Goal: Information Seeking & Learning: Understand process/instructions

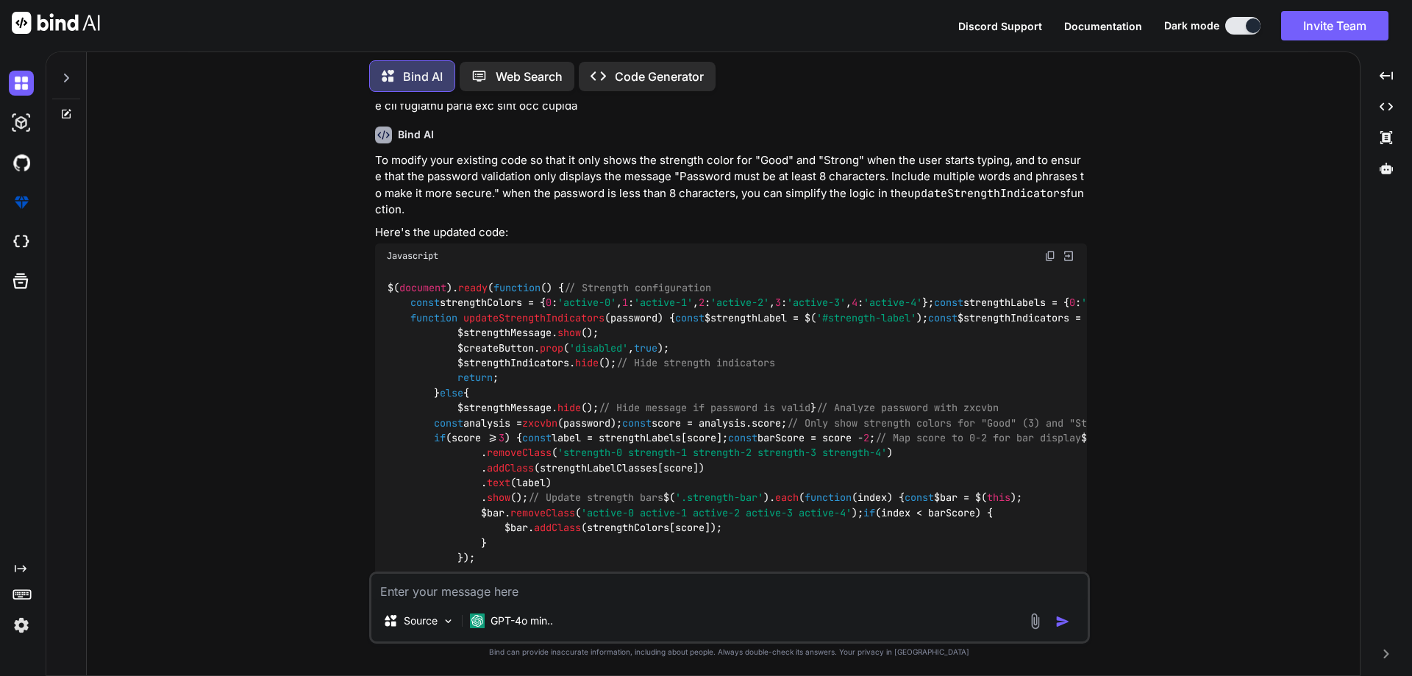
scroll to position [3000, 0]
click at [62, 110] on icon at bounding box center [66, 114] width 9 height 9
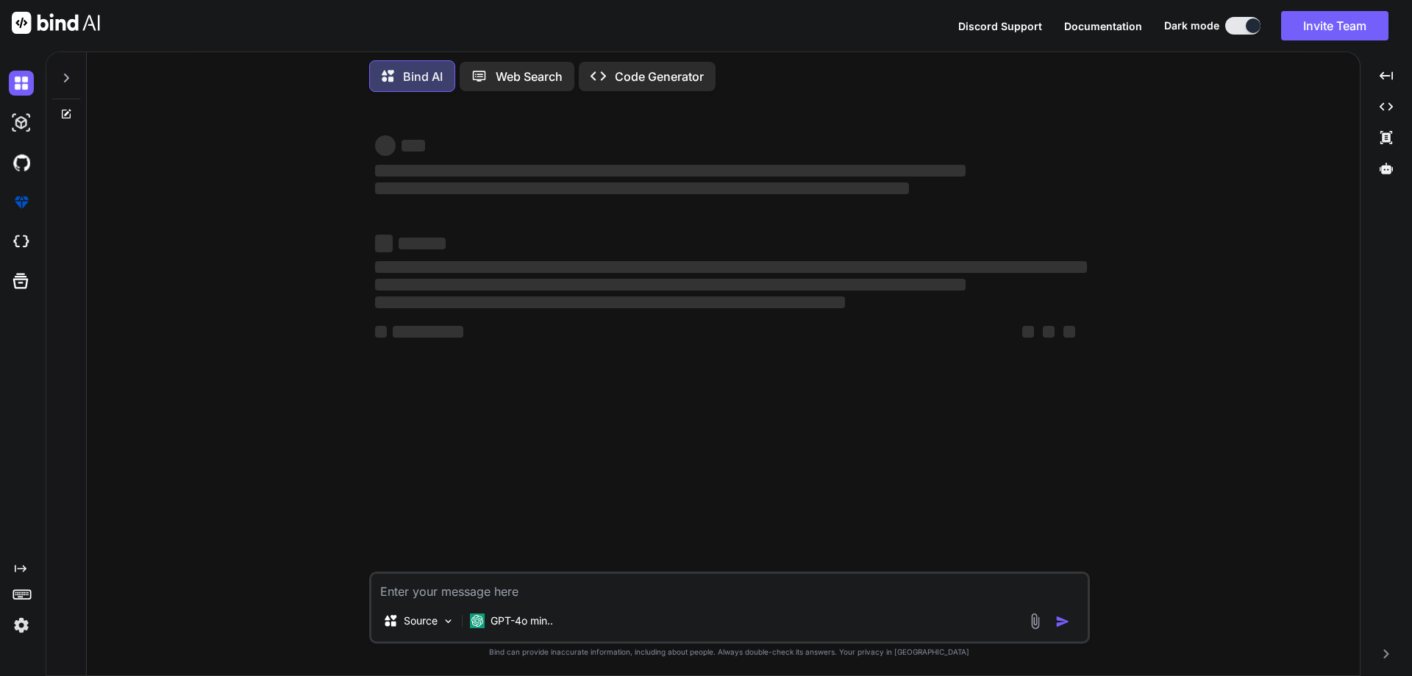
scroll to position [0, 0]
click at [555, 582] on textarea at bounding box center [729, 586] width 716 height 26
type textarea "x"
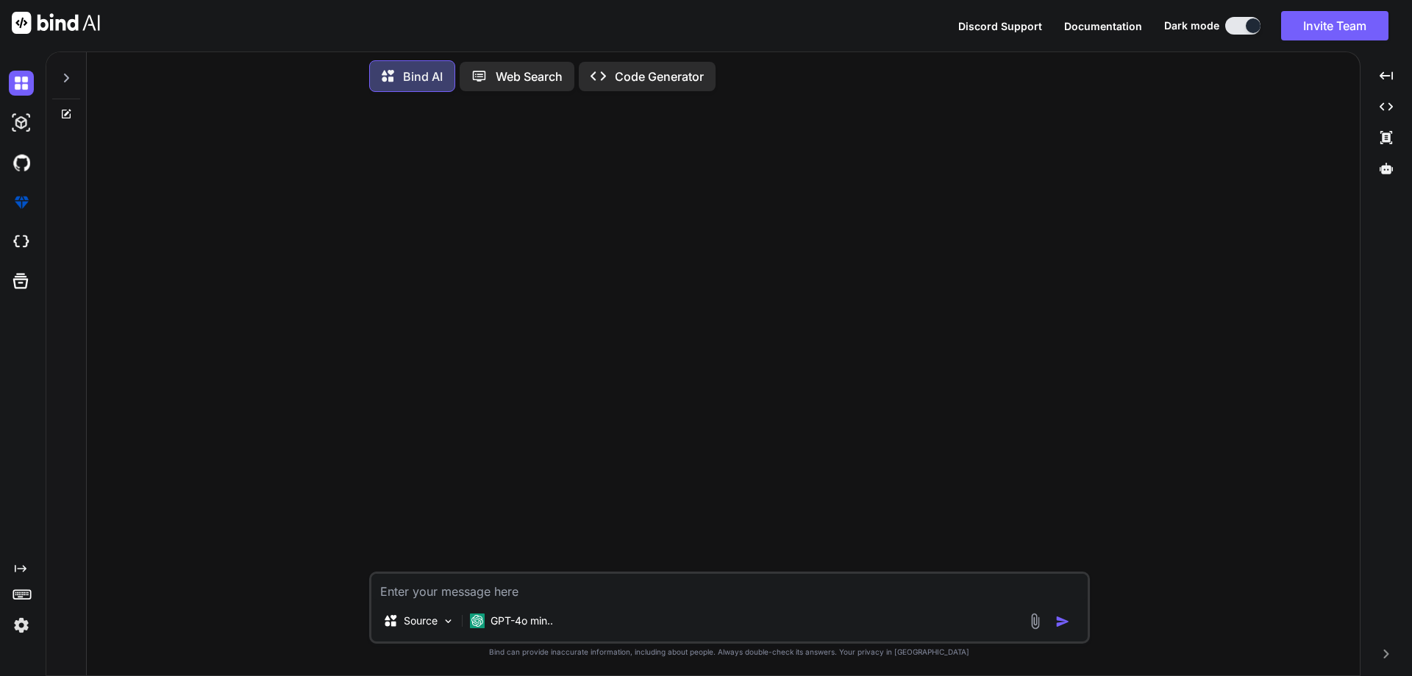
paste textarea "'[URL][DOMAIN_NAME]'"
type textarea "'[URL][DOMAIN_NAME]'"
type textarea "x"
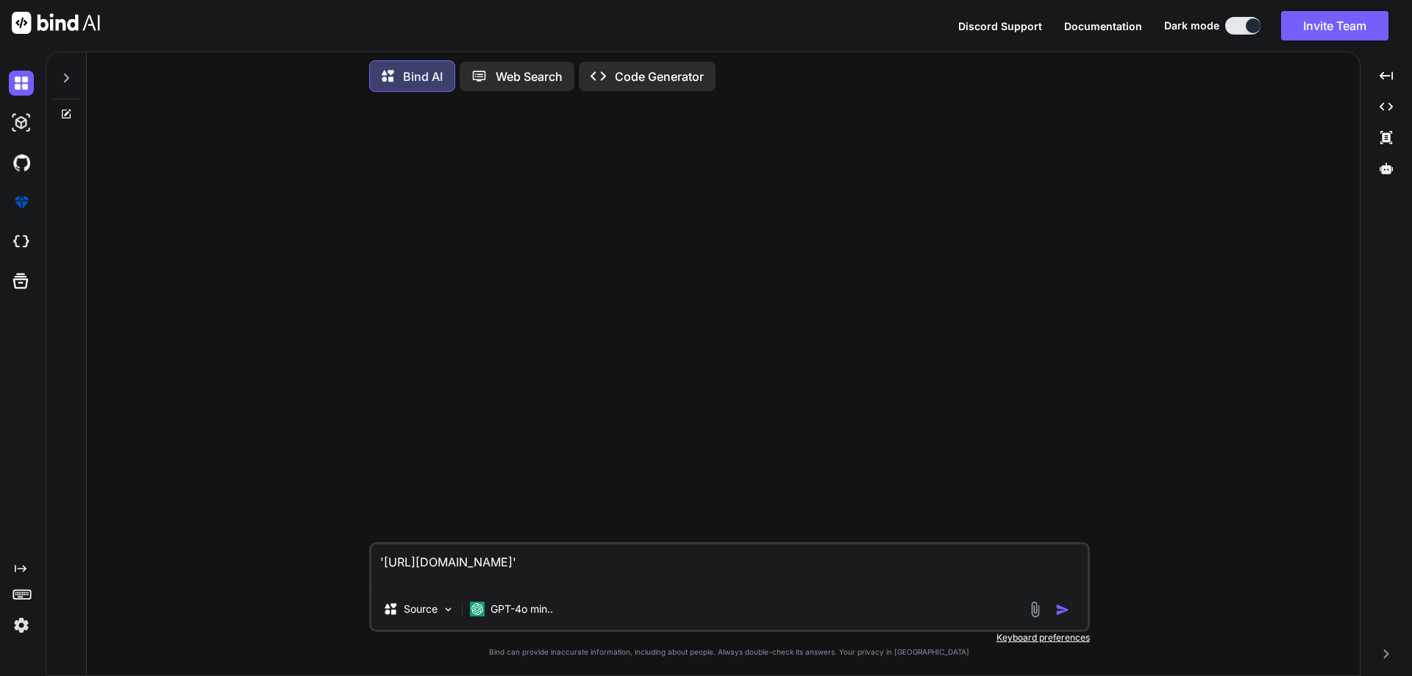
type textarea "'[URL][DOMAIN_NAME]' c"
type textarea "x"
type textarea "'[URL][DOMAIN_NAME]' cr"
type textarea "x"
type textarea "'[URL][DOMAIN_NAME]' cre"
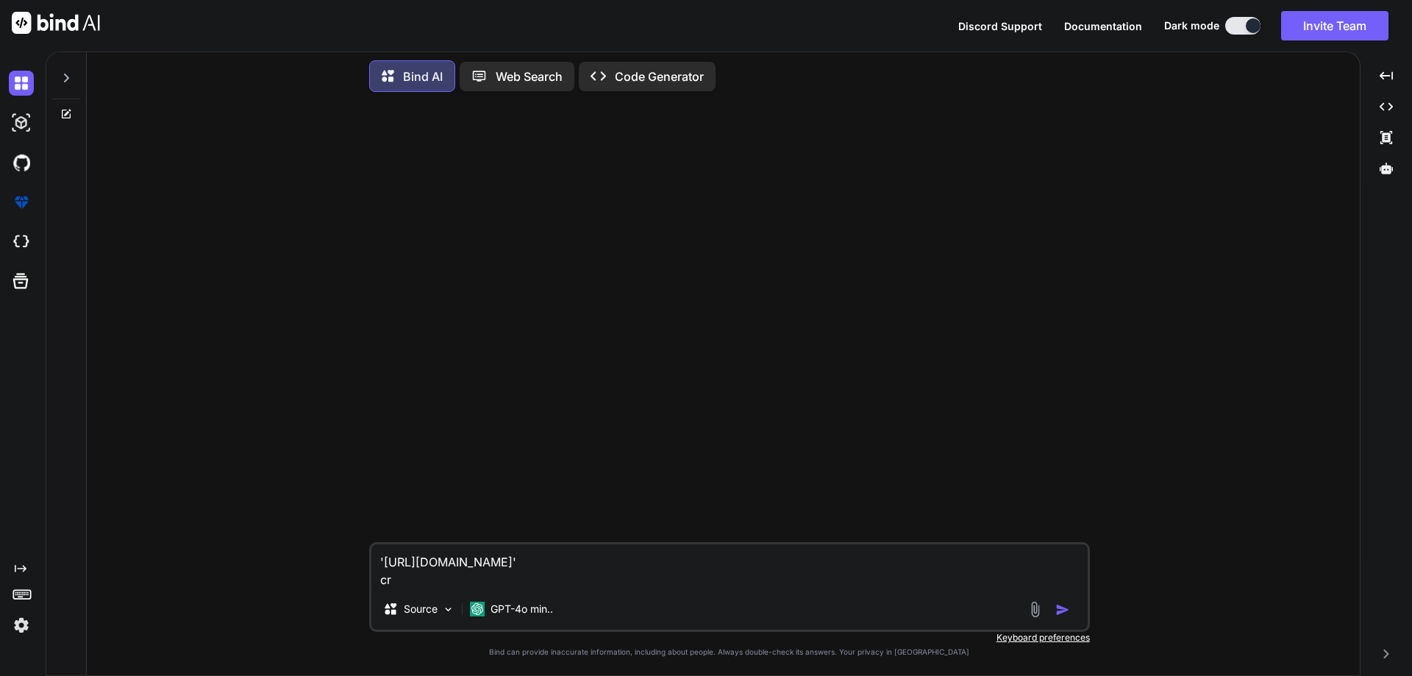
type textarea "x"
type textarea "'[URL][DOMAIN_NAME]' crea"
type textarea "x"
type textarea "'[URL][DOMAIN_NAME]' creat"
type textarea "x"
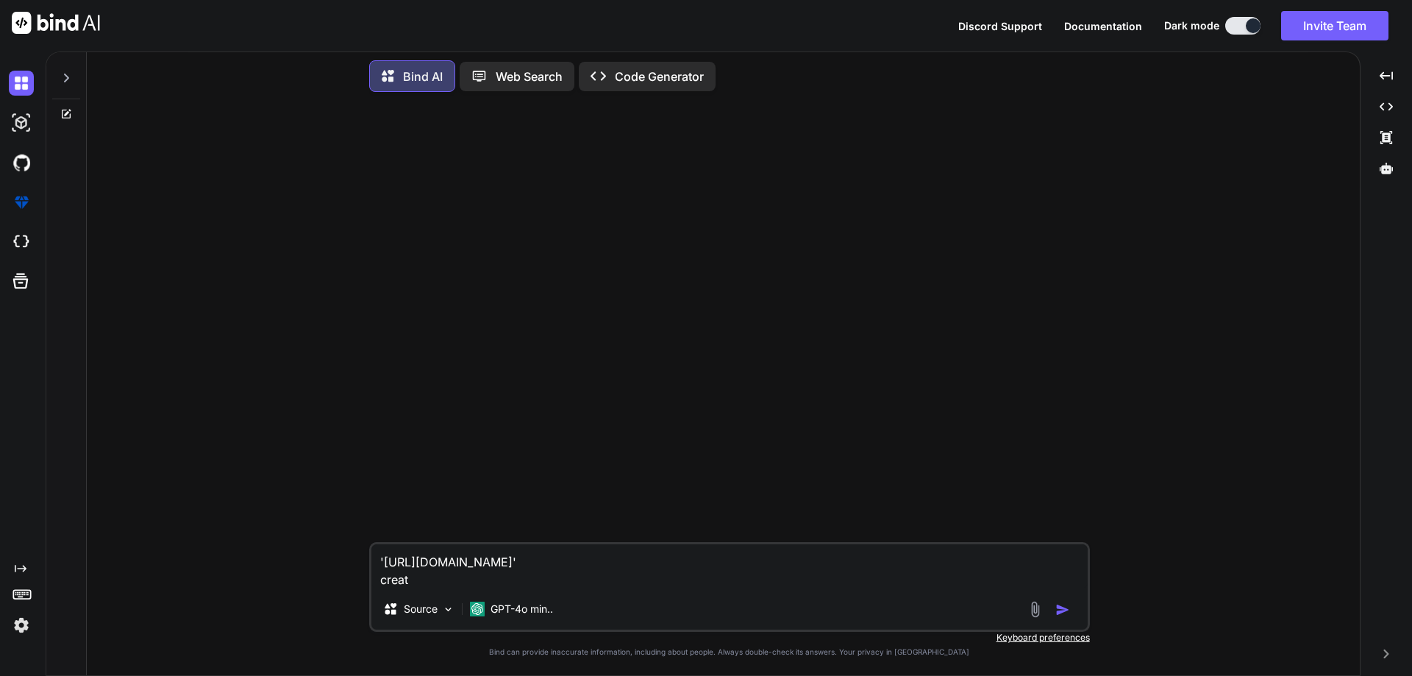
type textarea "'[URL][DOMAIN_NAME]' create"
type textarea "x"
type textarea "'[URL][DOMAIN_NAME]' create"
type textarea "x"
type textarea "'[URL][DOMAIN_NAME]' create t"
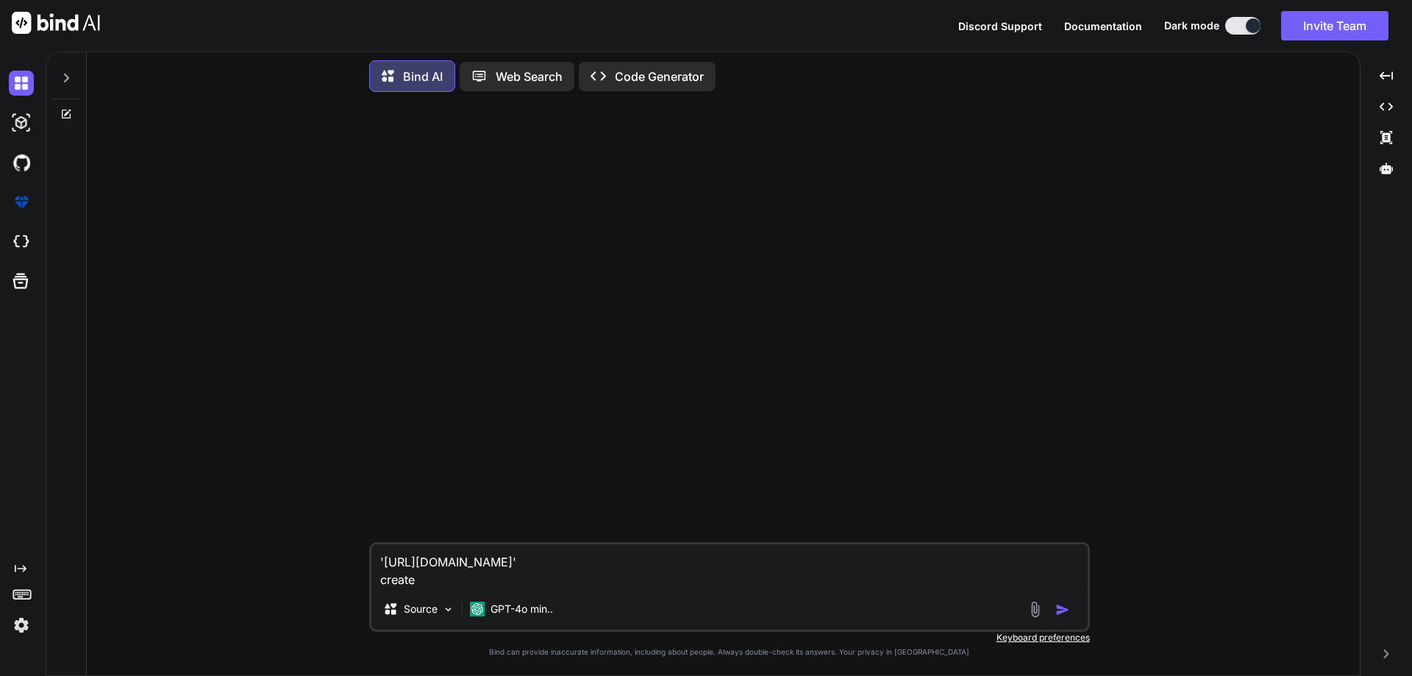
type textarea "x"
type textarea "'[URL][DOMAIN_NAME]' create th"
type textarea "x"
type textarea "'[URL][DOMAIN_NAME]' create the"
type textarea "x"
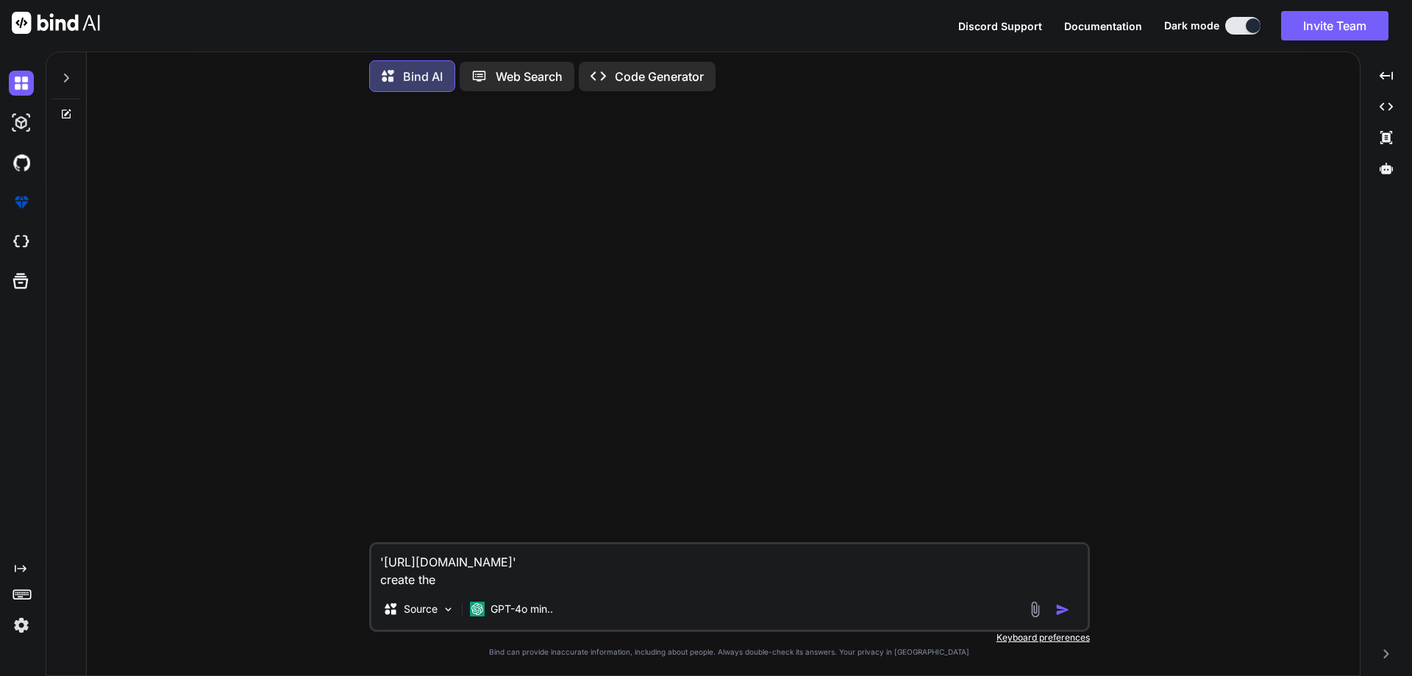
type textarea "'[URL][DOMAIN_NAME]' create the"
type textarea "x"
type textarea "'[URL][DOMAIN_NAME]' create the e"
type textarea "x"
type textarea "'[URL][DOMAIN_NAME]' create the"
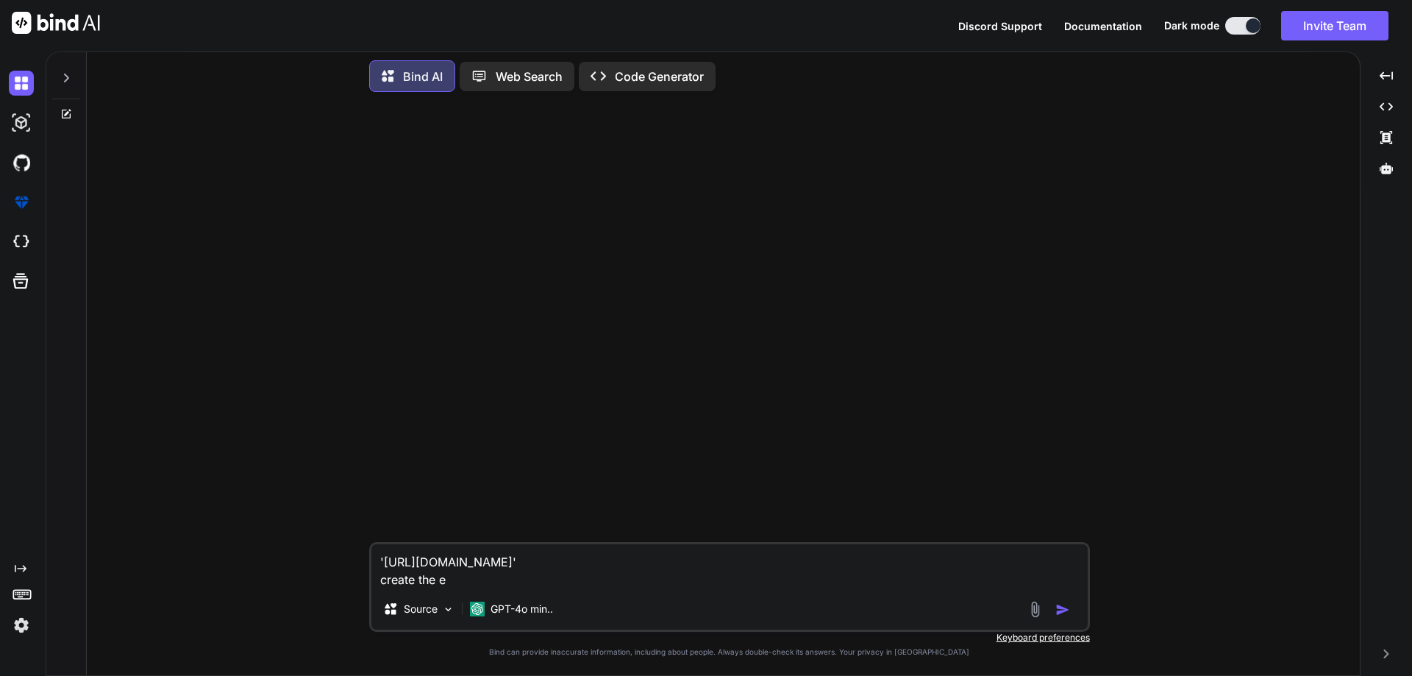
type textarea "x"
type textarea "'[URL][DOMAIN_NAME]' create the a"
type textarea "x"
type textarea "'[URL][DOMAIN_NAME]' create the ax"
type textarea "x"
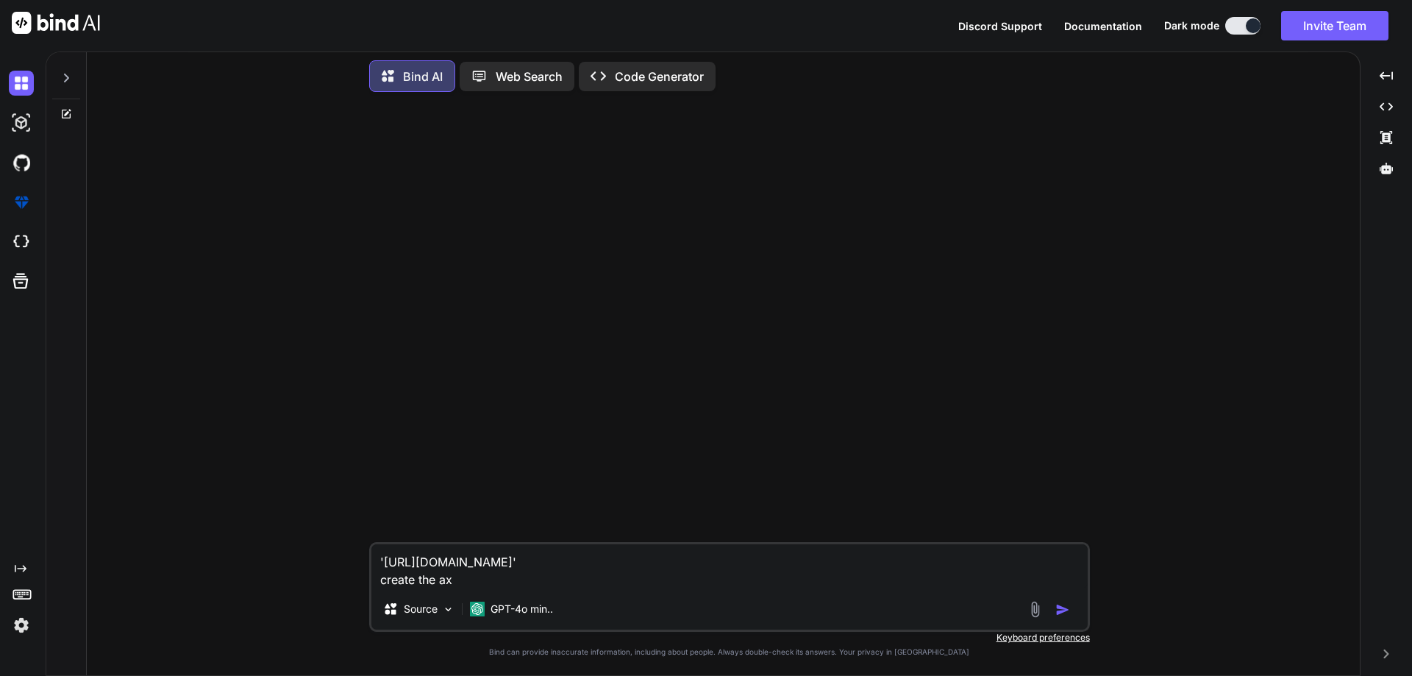
type textarea "'[URL][DOMAIN_NAME]' create the axi"
type textarea "x"
type textarea "'[URL][DOMAIN_NAME]' create the axio"
type textarea "x"
type textarea "'[URL][DOMAIN_NAME]' create the axios"
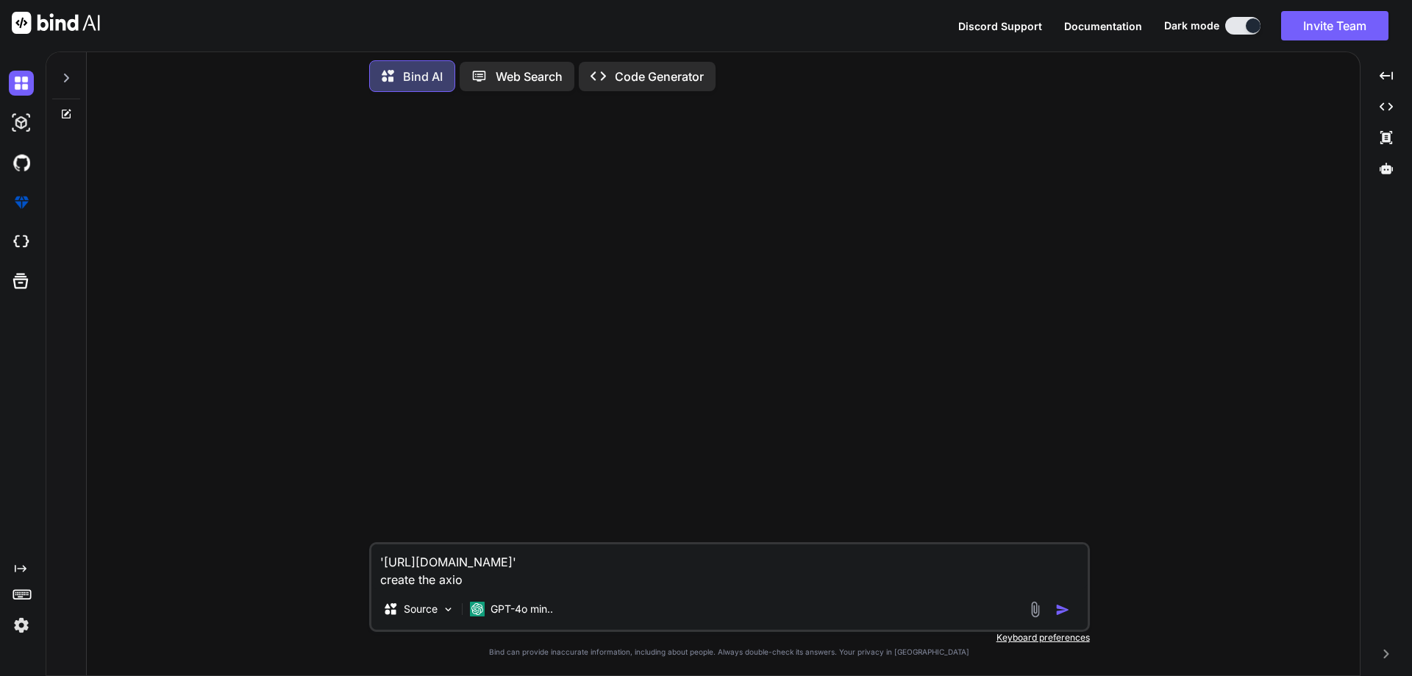
type textarea "x"
type textarea "'[URL][DOMAIN_NAME]' create the axios"
type textarea "x"
type textarea "'[URL][DOMAIN_NAME]' create the axios f"
type textarea "x"
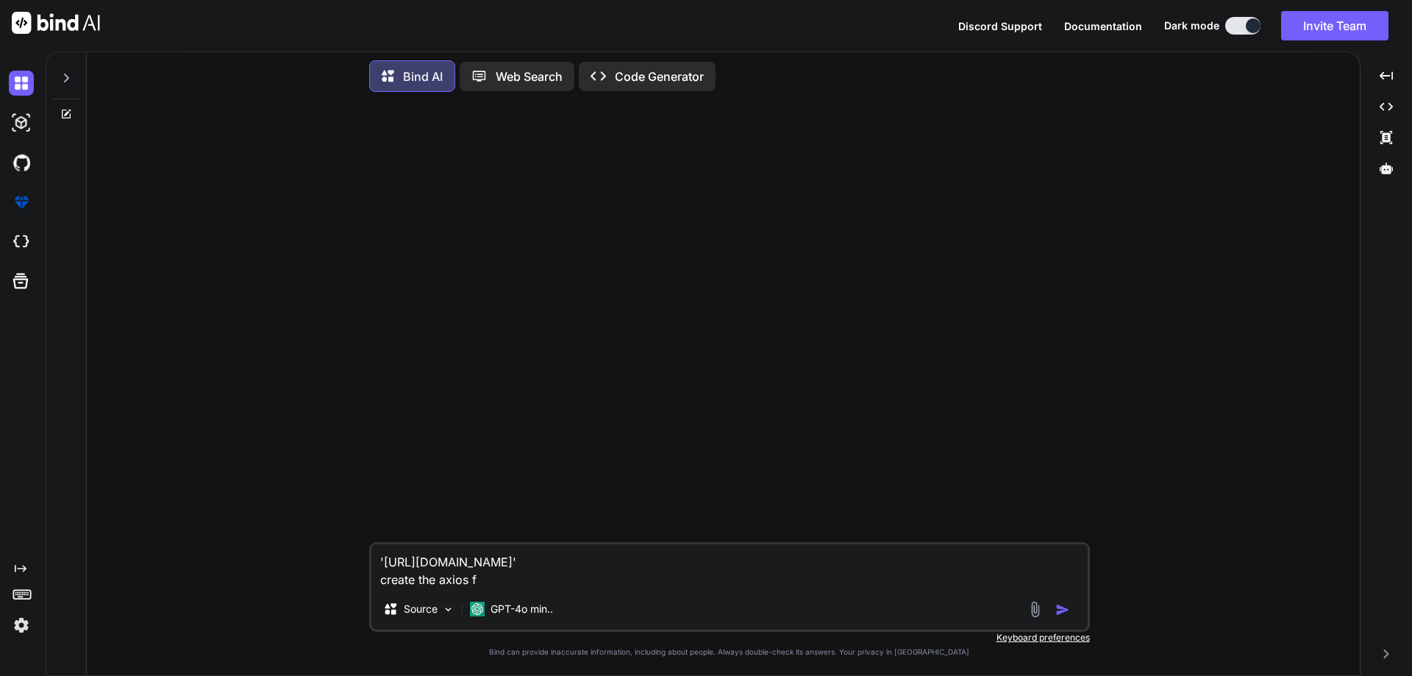
type textarea "'[URL][DOMAIN_NAME]' create the axios fu"
type textarea "x"
type textarea "'[URL][DOMAIN_NAME]' create the axios fun"
type textarea "x"
type textarea "'[URL][DOMAIN_NAME]' create the axios func"
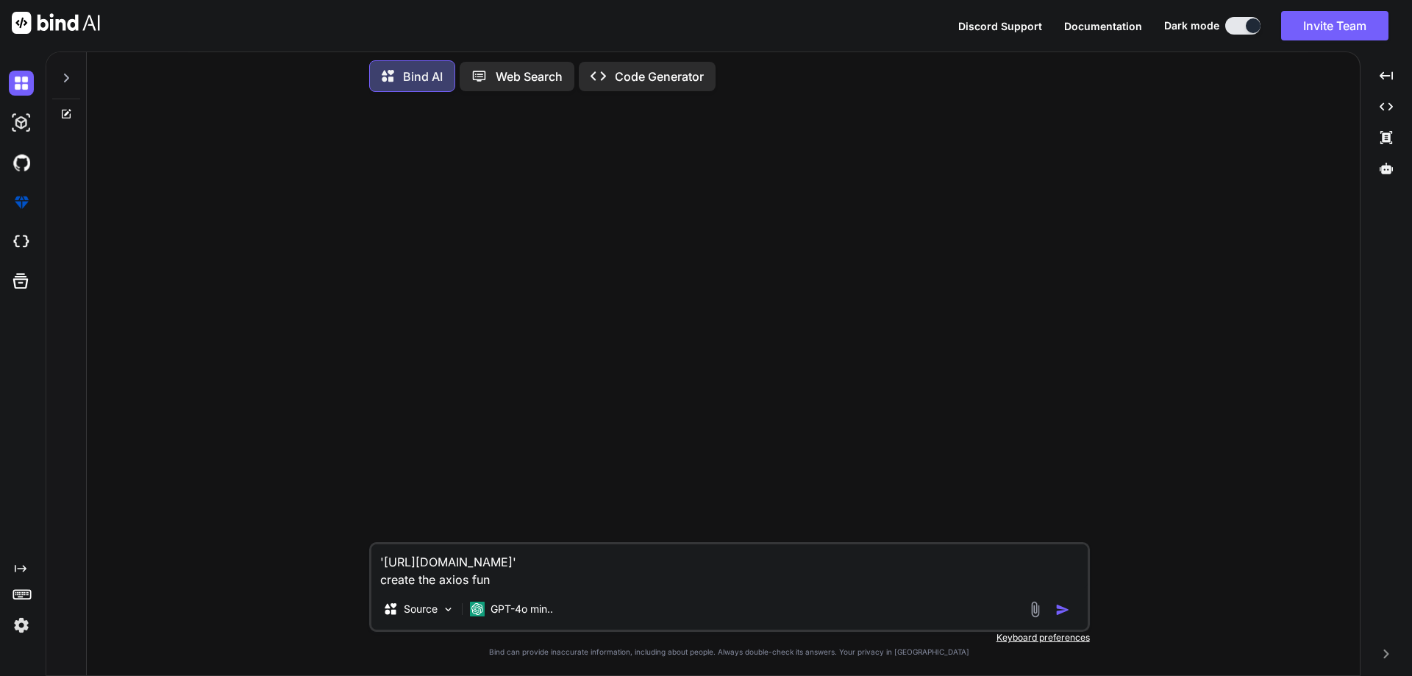
type textarea "x"
type textarea "'[URL][DOMAIN_NAME]' create the axios funct"
type textarea "x"
type textarea "'[URL][DOMAIN_NAME]' create the axios functi"
type textarea "x"
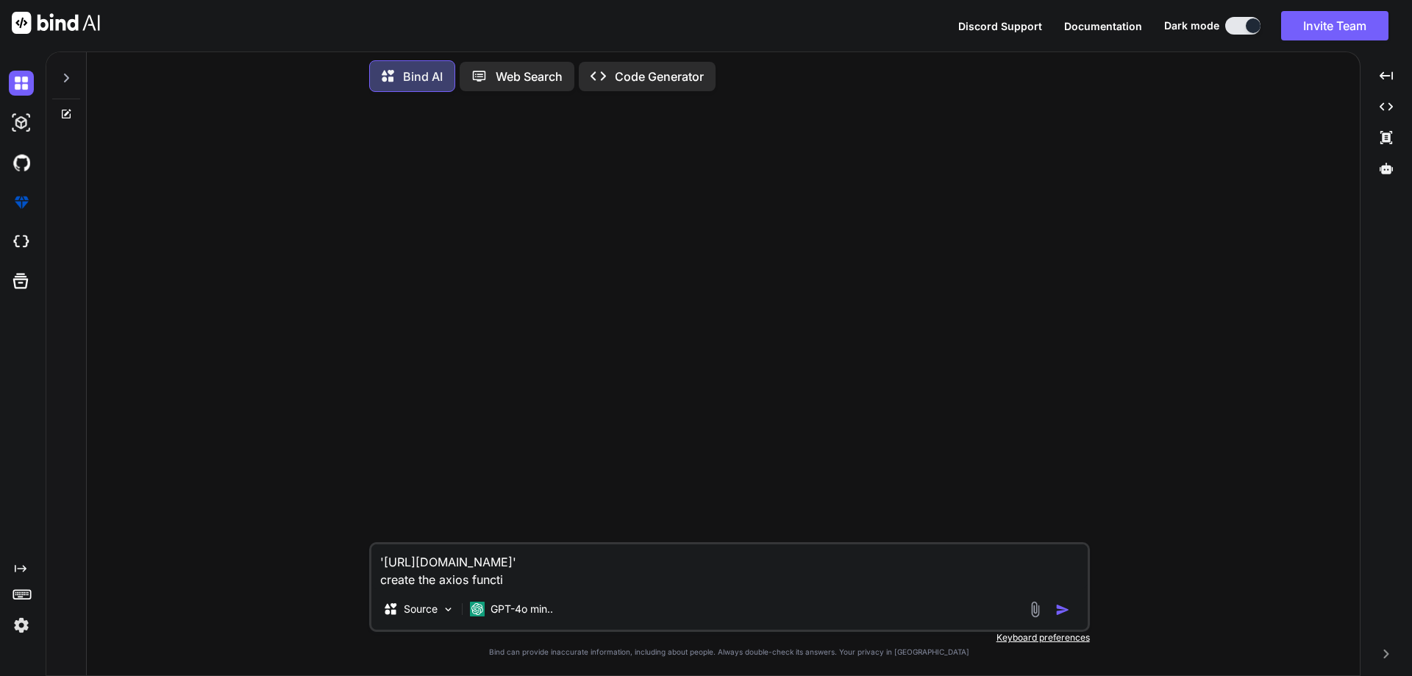
type textarea "'[URL][DOMAIN_NAME]' create the axios functio"
type textarea "x"
type textarea "'[URL][DOMAIN_NAME]' create the axios function"
type textarea "x"
type textarea "'[URL][DOMAIN_NAME]' create the axios function"
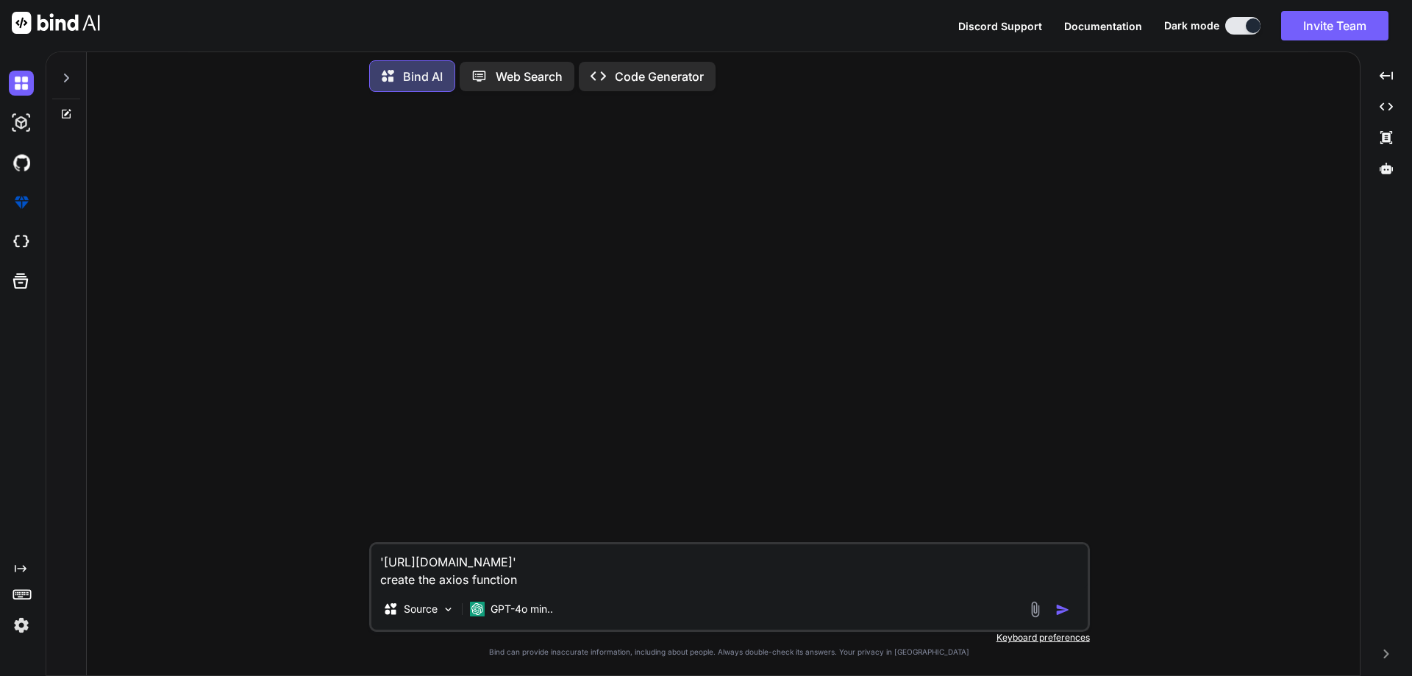
type textarea "x"
type textarea "'[URL][DOMAIN_NAME]' create the axios function f"
type textarea "x"
type textarea "'[URL][DOMAIN_NAME]' create the axios function fo"
type textarea "x"
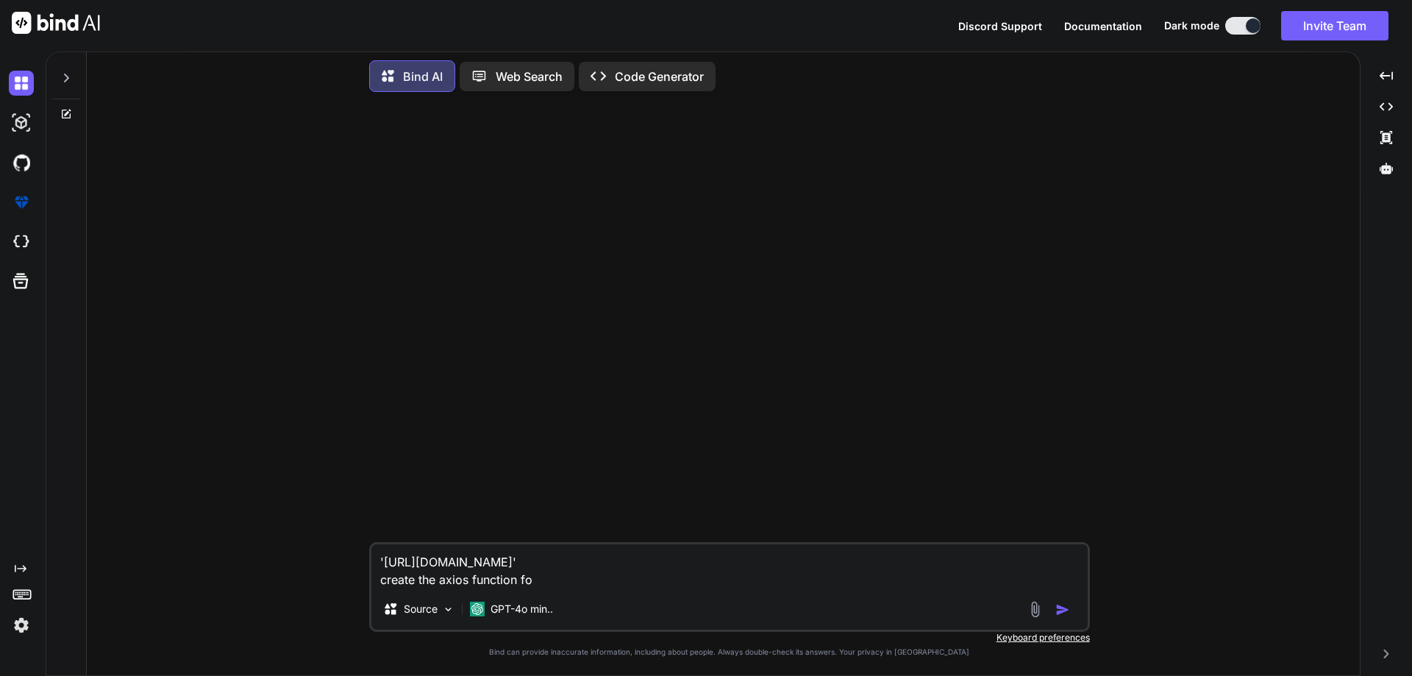
type textarea "'[URL][DOMAIN_NAME]' create the axios function for"
type textarea "x"
type textarea "'[URL][DOMAIN_NAME]' create the axios function for"
type textarea "x"
type textarea "'[URL][DOMAIN_NAME]' create the axios function for l"
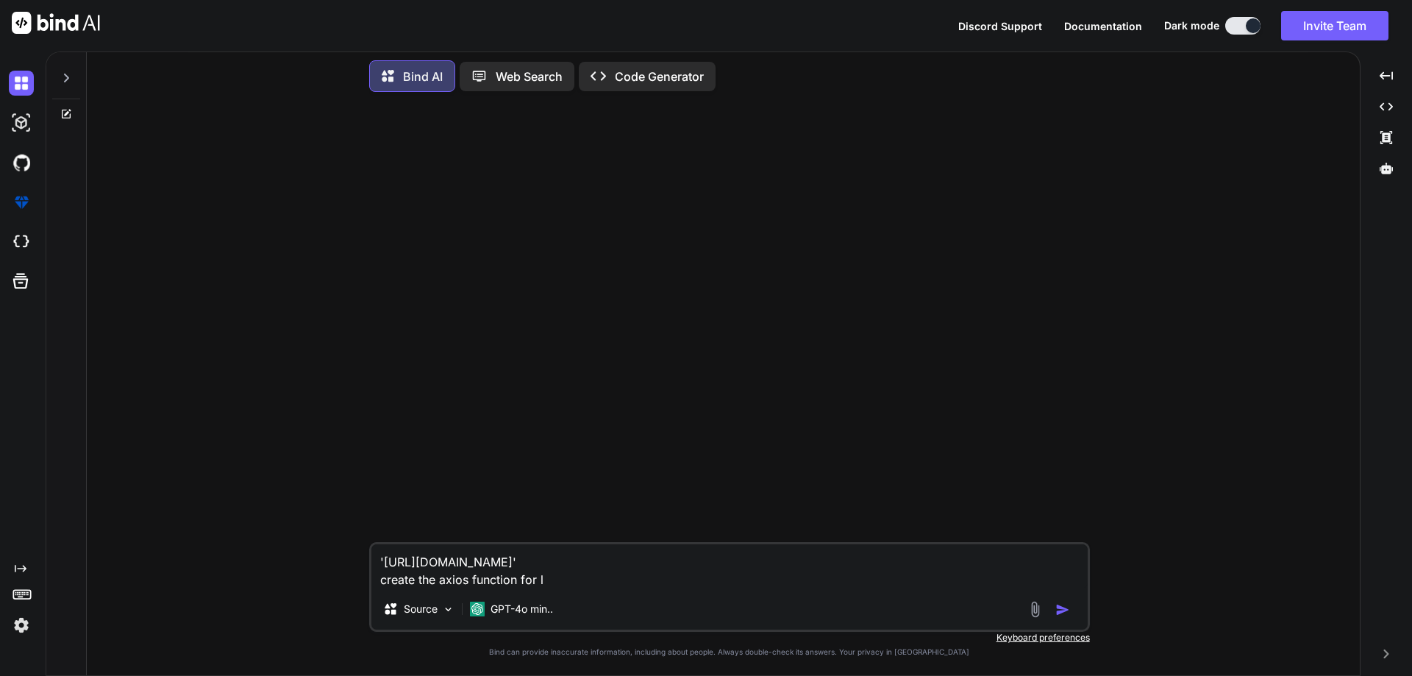
type textarea "x"
type textarea "'[URL][DOMAIN_NAME]' create the axios function for lo"
type textarea "x"
type textarea "'[URL][DOMAIN_NAME]' create the axios function for log"
type textarea "x"
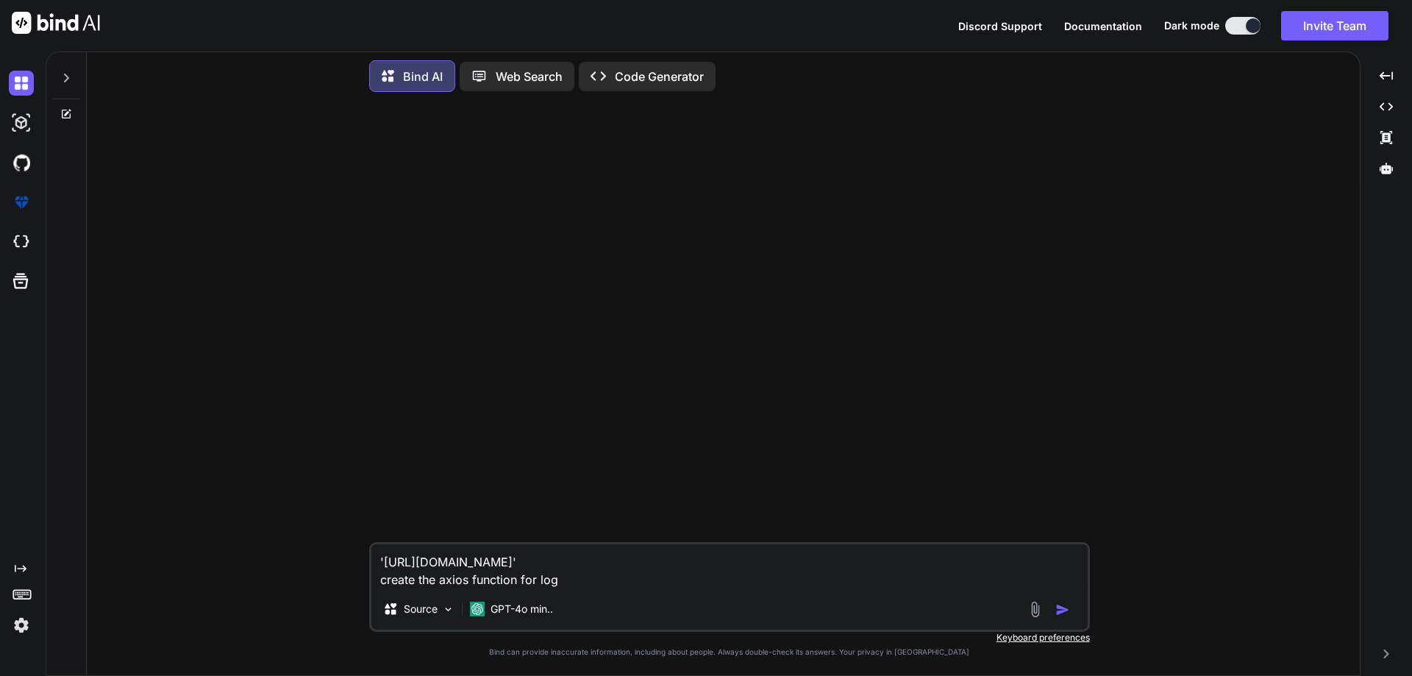
type textarea "'[URL][DOMAIN_NAME]' create the axios function for logi"
type textarea "x"
type textarea "'[URL][DOMAIN_NAME]' create the axios function for login"
type textarea "x"
type textarea "'[URL][DOMAIN_NAME]' create the axios function for login"
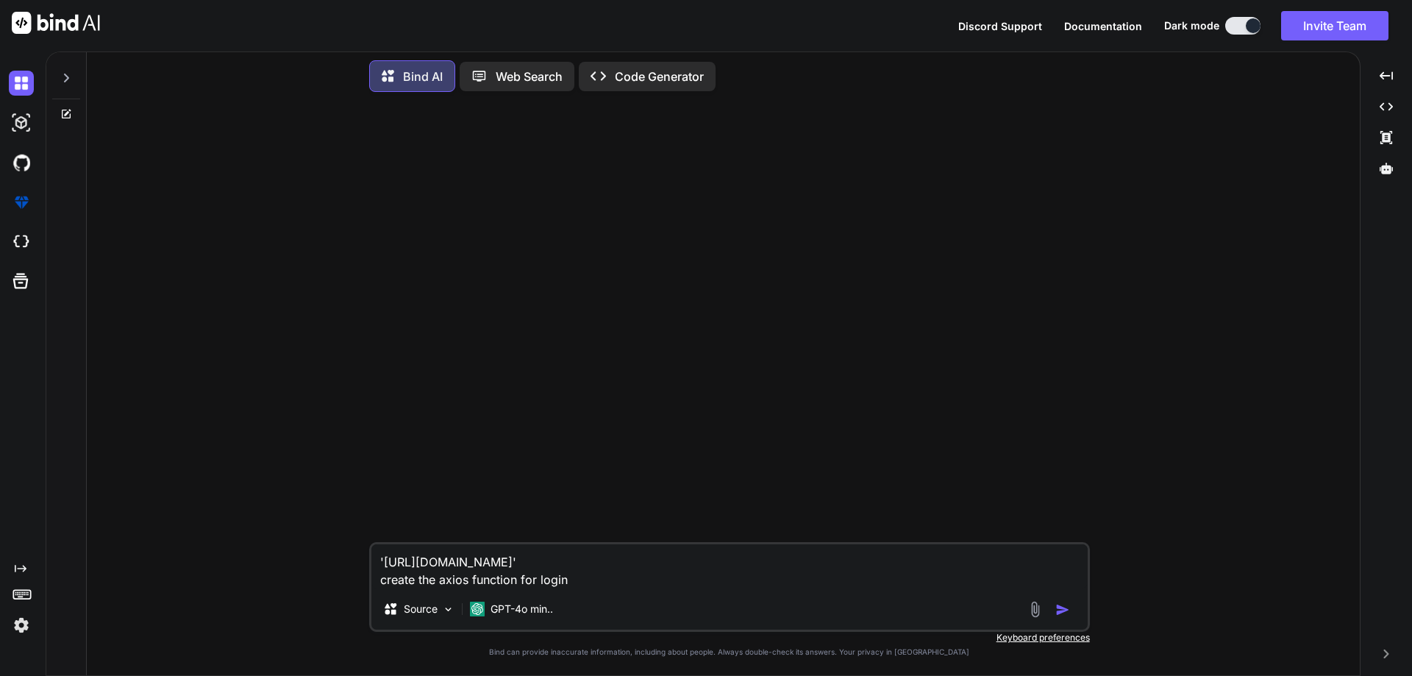
type textarea "x"
type textarea "'[URL][DOMAIN_NAME]' create the axios function for login i"
type textarea "x"
type textarea "'[URL][DOMAIN_NAME]' create the axios function for login in"
type textarea "x"
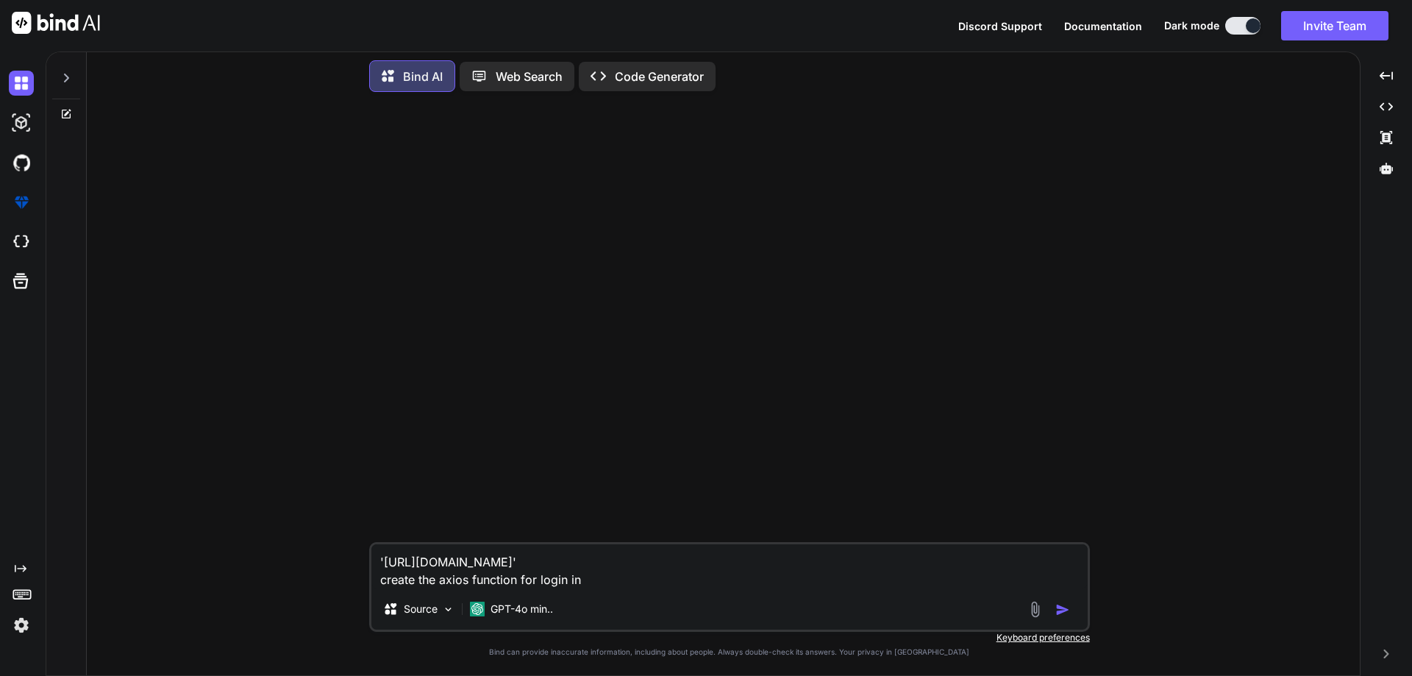
type textarea "'[URL][DOMAIN_NAME]' create the axios function for login in"
type textarea "x"
type textarea "'[URL][DOMAIN_NAME]' create the axios function for login in r"
type textarea "x"
type textarea "'[URL][DOMAIN_NAME]' create the axios function for login in re"
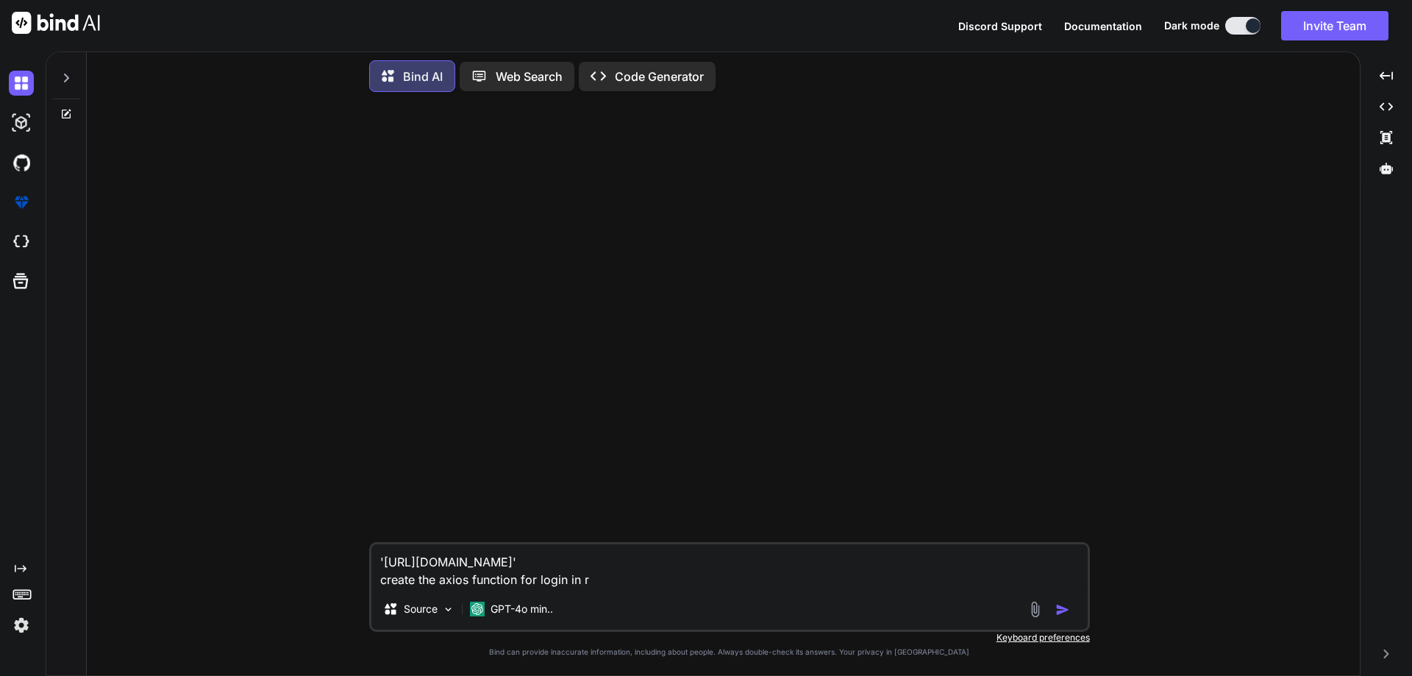
type textarea "x"
type textarea "'[URL][DOMAIN_NAME]' create the axios function for login in rea"
type textarea "x"
type textarea "'[URL][DOMAIN_NAME]' create the axios function for login in reac"
type textarea "x"
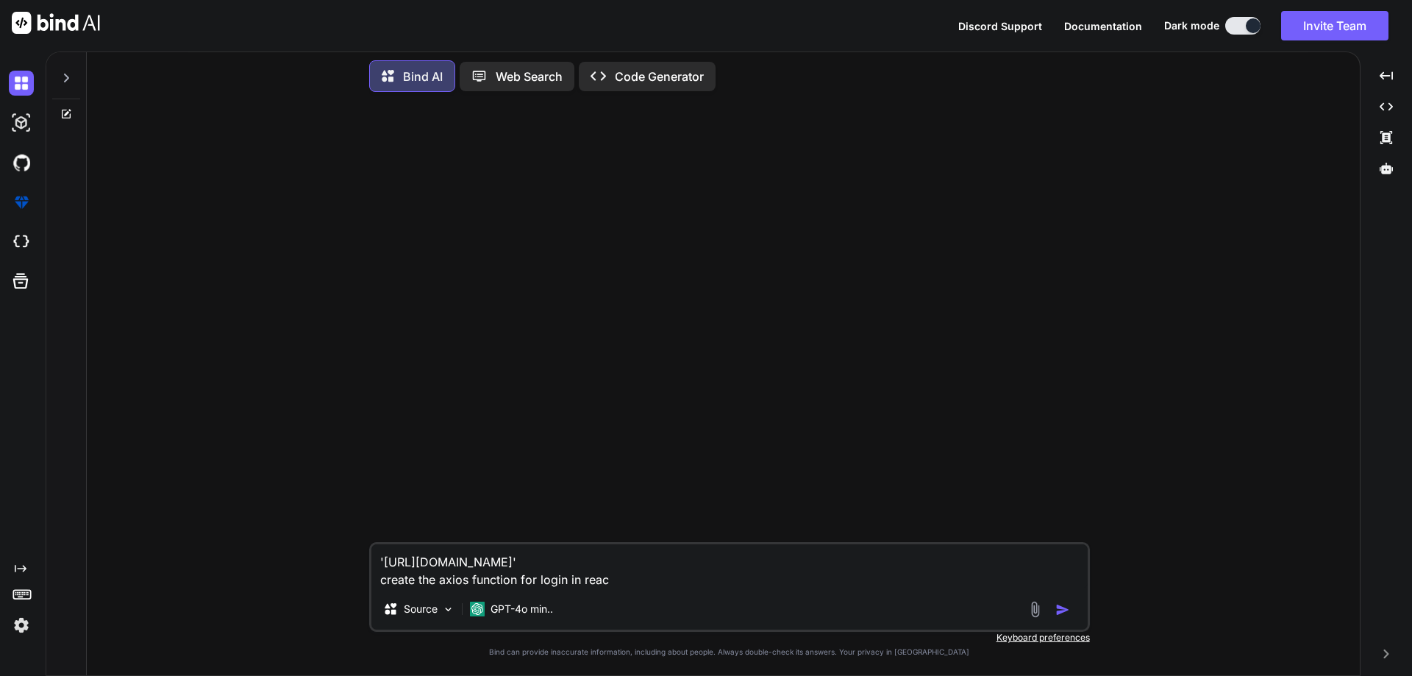
type textarea "'[URL][DOMAIN_NAME]' create the axios function for login in react"
type textarea "x"
type textarea "'[URL][DOMAIN_NAME]' create the axios function for login in react"
type textarea "x"
type textarea "'[URL][DOMAIN_NAME]' create the axios function for login in react j"
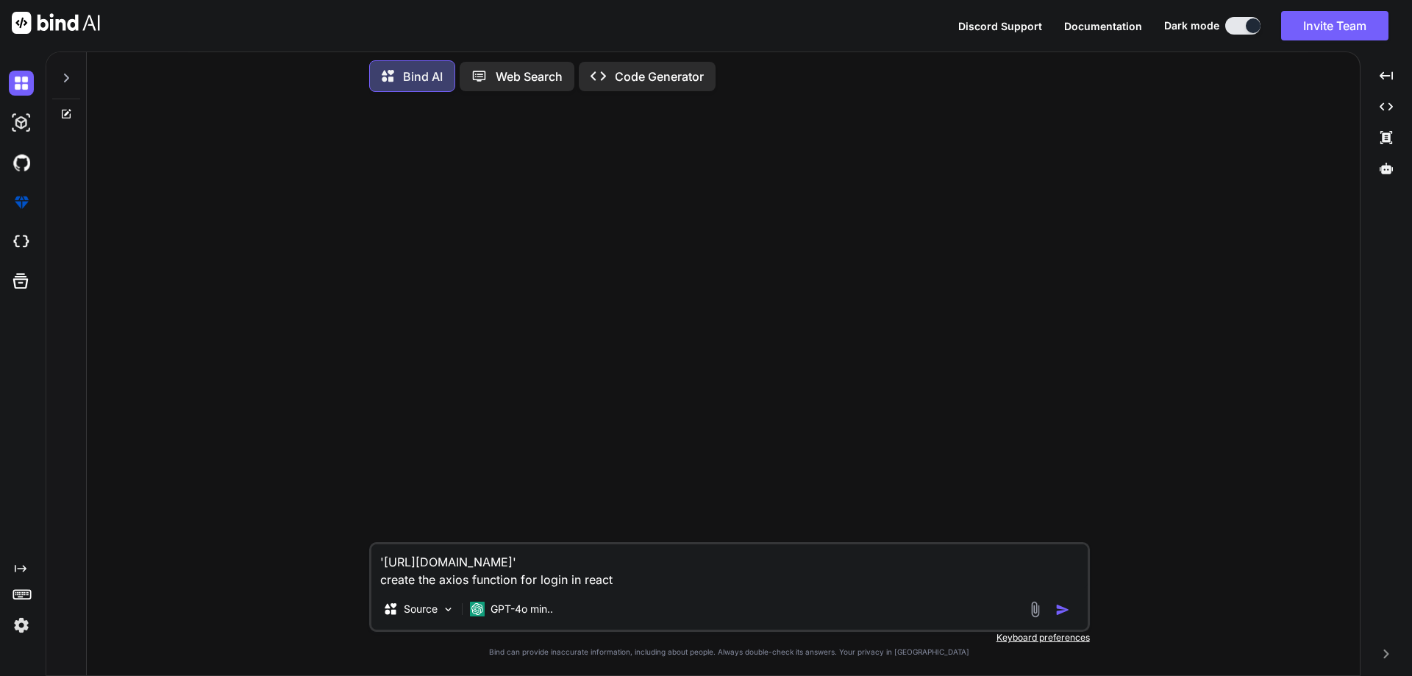
type textarea "x"
type textarea "'[URL][DOMAIN_NAME]' create the axios function for login in react js"
type textarea "x"
type textarea "'[URL][DOMAIN_NAME]' create the axios function for login in react js"
type textarea "x"
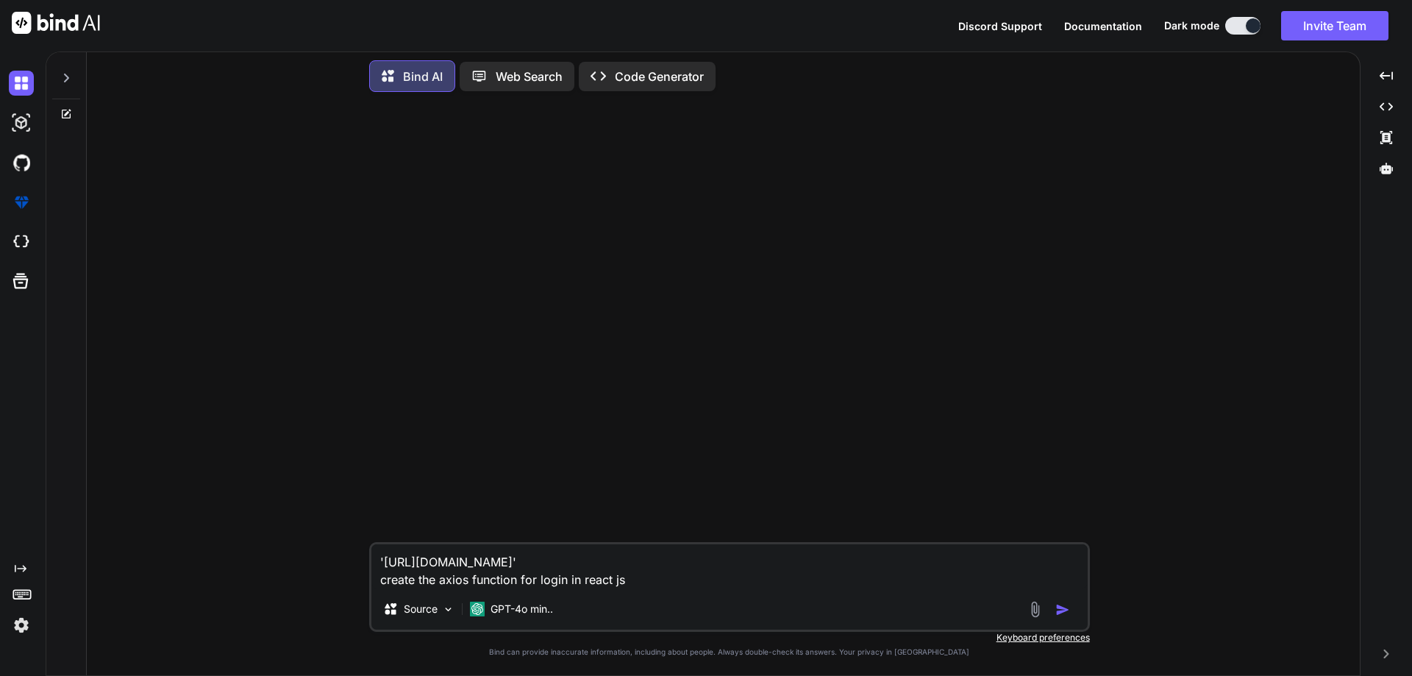
type textarea "'[URL][DOMAIN_NAME]' create the axios function for login in react js p"
type textarea "x"
type textarea "'[URL][DOMAIN_NAME]' create the axios function for login in react js po"
type textarea "x"
type textarea "'[URL][DOMAIN_NAME]' create the axios function for login in react js poa"
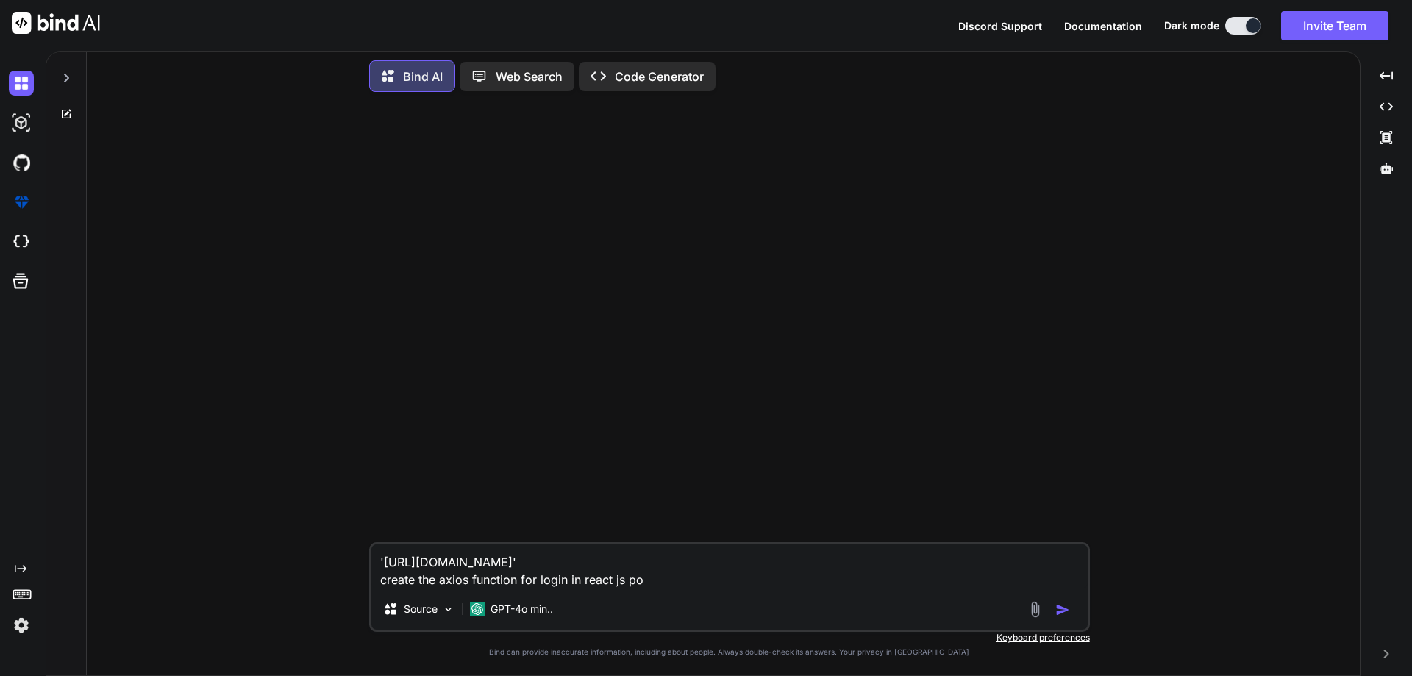
type textarea "x"
type textarea "'[URL][DOMAIN_NAME]' create the axios function for login in react js po"
type textarea "x"
type textarea "'[URL][DOMAIN_NAME]' create the axios function for login in react js pos"
type textarea "x"
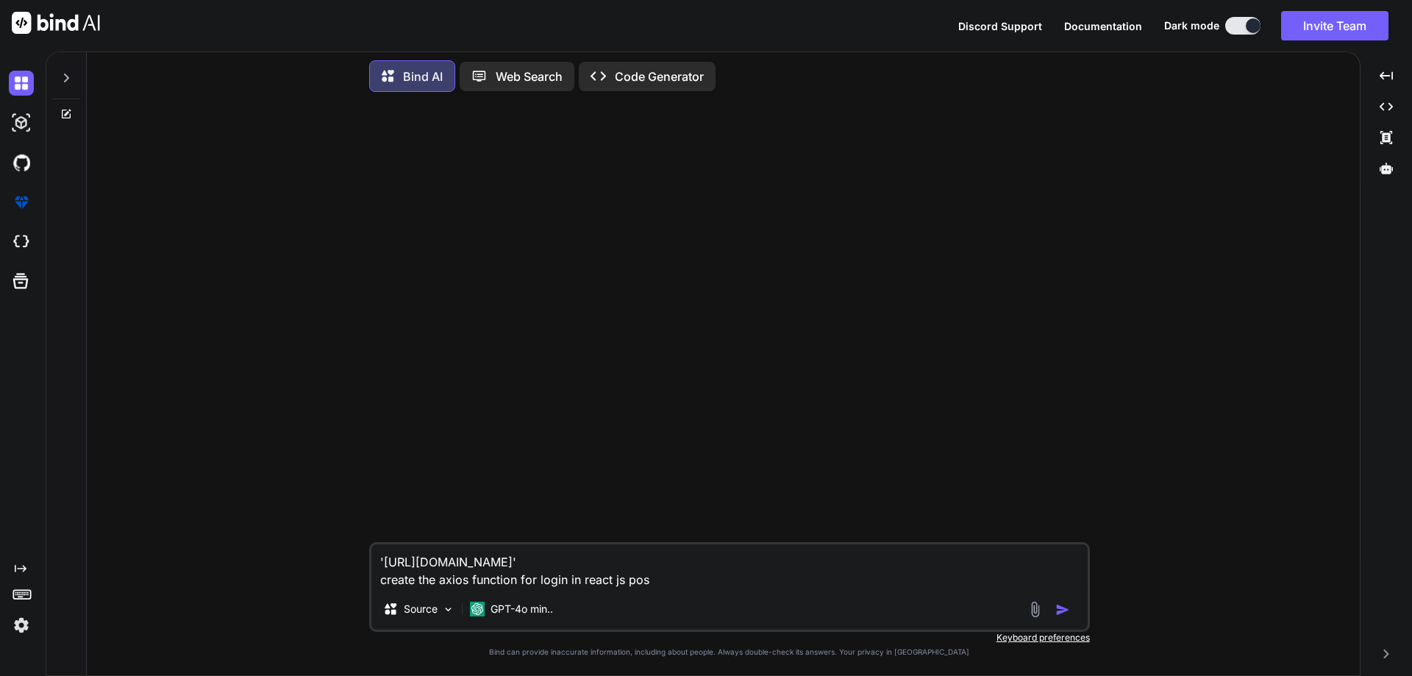
type textarea "'[URL][DOMAIN_NAME]' create the axios function for login in react js post"
type textarea "x"
type textarea "'[URL][DOMAIN_NAME]' create the axios function for login in react js post"
type textarea "x"
type textarea "'[URL][DOMAIN_NAME]' create the axios function for login in react js post"
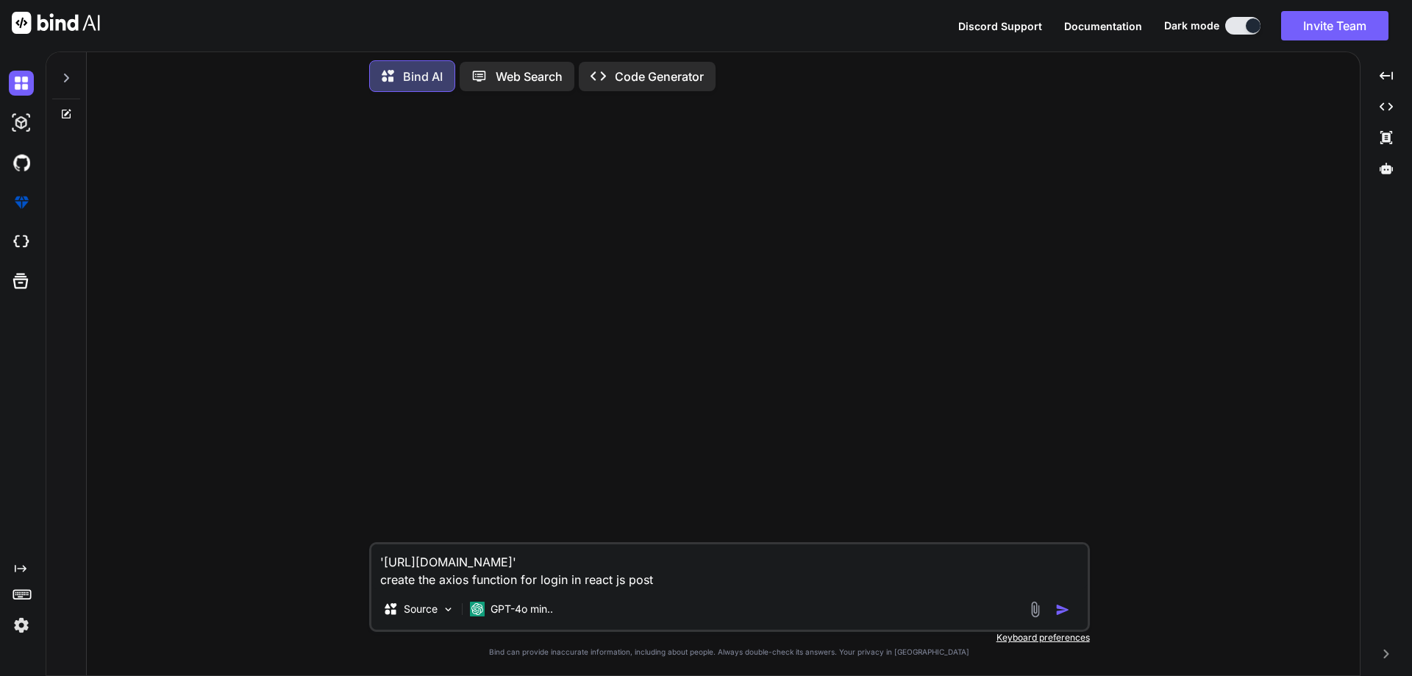
type textarea "x"
type textarea "'[URL][DOMAIN_NAME]' create the axios function for login in react js pos"
type textarea "x"
type textarea "'[URL][DOMAIN_NAME]' create the axios function for login in react js po"
type textarea "x"
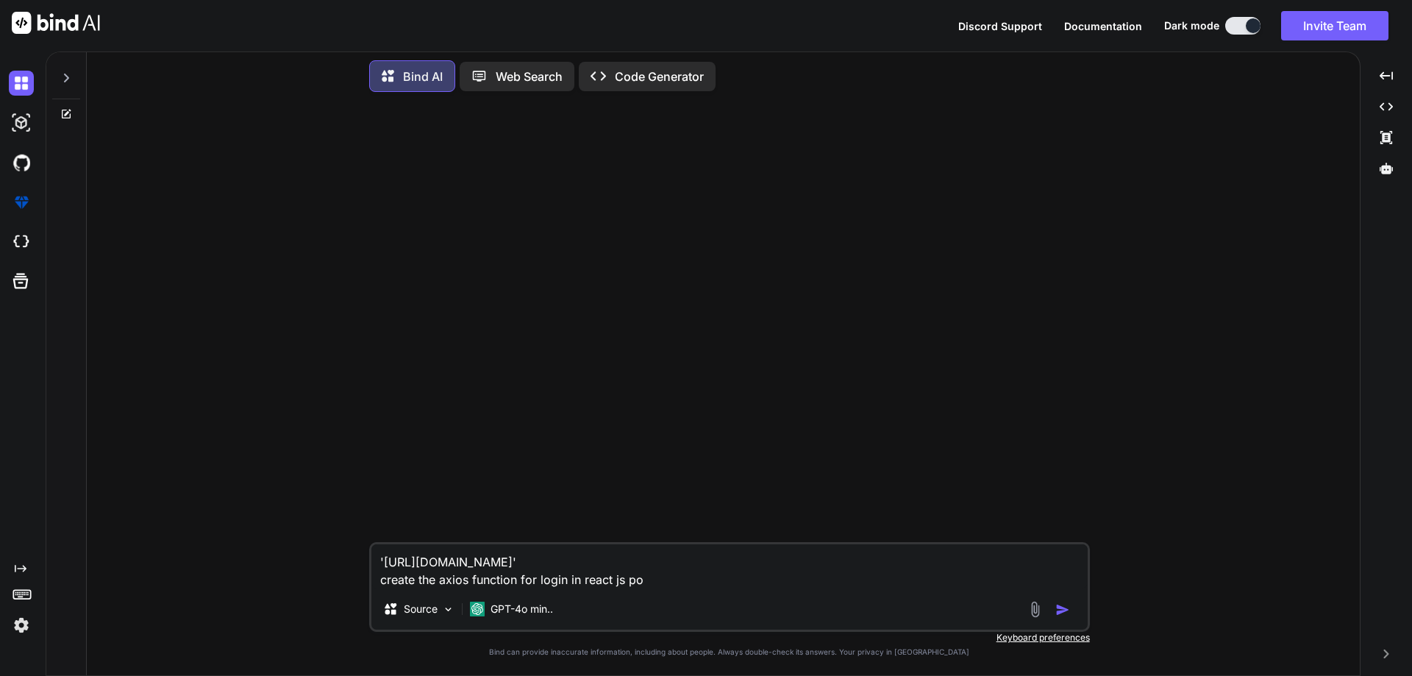
type textarea "'[URL][DOMAIN_NAME]' create the axios function for login in react js poa"
type textarea "x"
type textarea "'[URL][DOMAIN_NAME]' create the axios function for login in react js po"
type textarea "x"
type textarea "'[URL][DOMAIN_NAME]' create the axios function for login in react js pos"
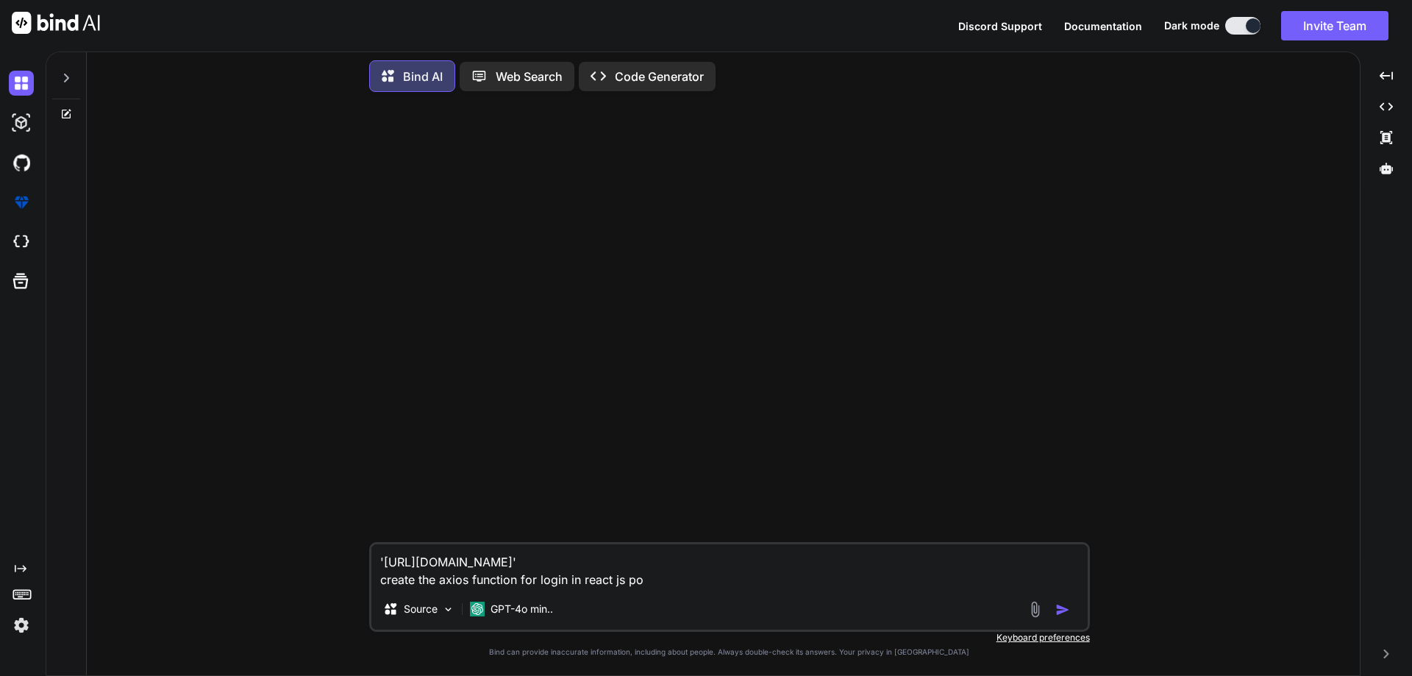
type textarea "x"
type textarea "'[URL][DOMAIN_NAME]' create the axios function for login in react js post"
type textarea "x"
type textarea "'[URL][DOMAIN_NAME]' create the axios function for login in react js post"
type textarea "x"
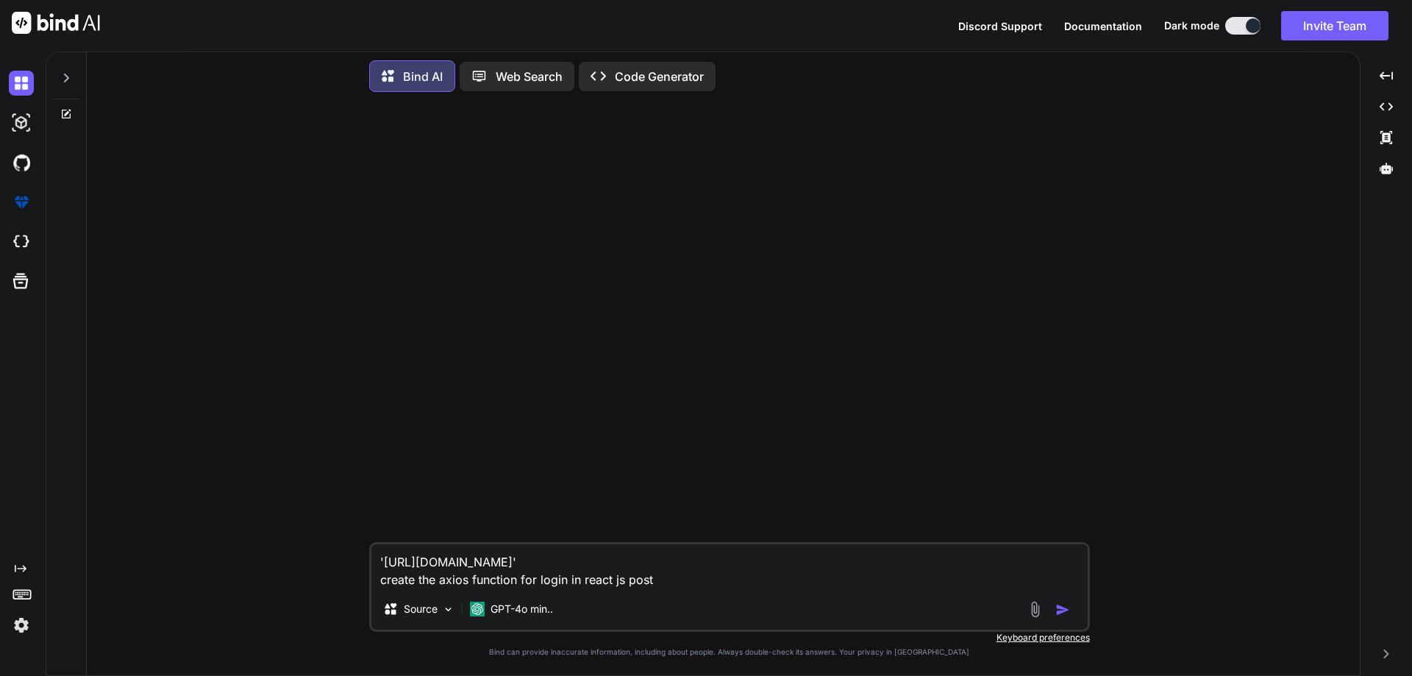
type textarea "'[URL][DOMAIN_NAME]' create the axios function for login in react js post m"
type textarea "x"
type textarea "'[URL][DOMAIN_NAME]' create the axios function for login in react js post me"
type textarea "x"
type textarea "'[URL][DOMAIN_NAME]' create the axios function for login in react js post met"
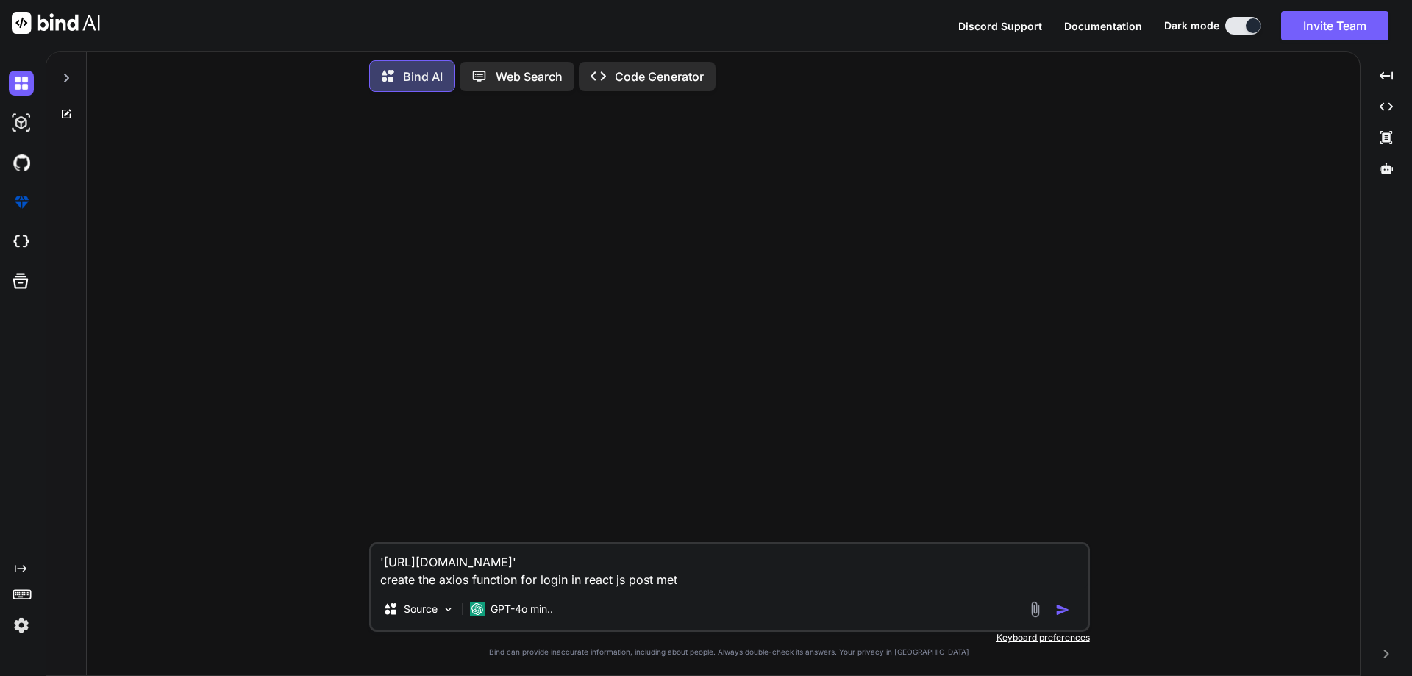
type textarea "x"
type textarea "'[URL][DOMAIN_NAME]' create the axios function for login in react js post meth"
type textarea "x"
type textarea "'[URL][DOMAIN_NAME]' create the axios function for login in react js post metho"
type textarea "x"
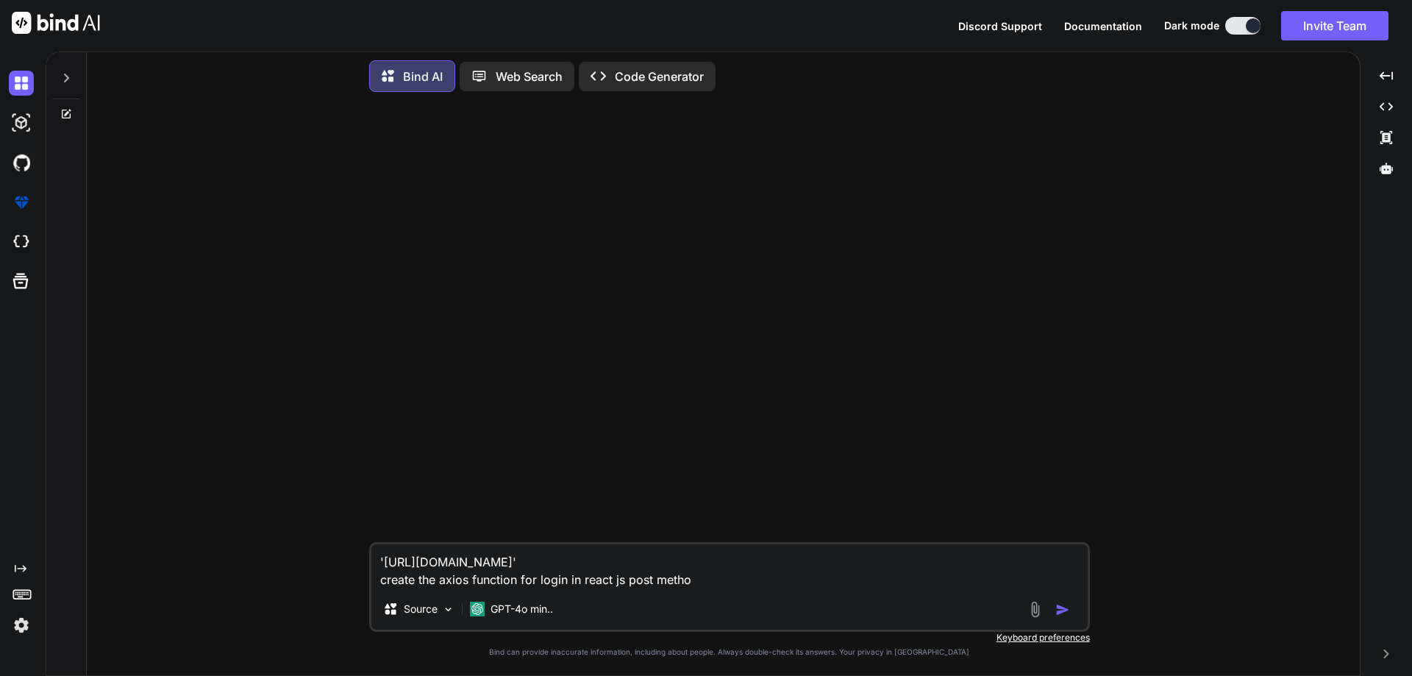
type textarea "'[URL][DOMAIN_NAME]' create the axios function for login in react js post method"
type textarea "x"
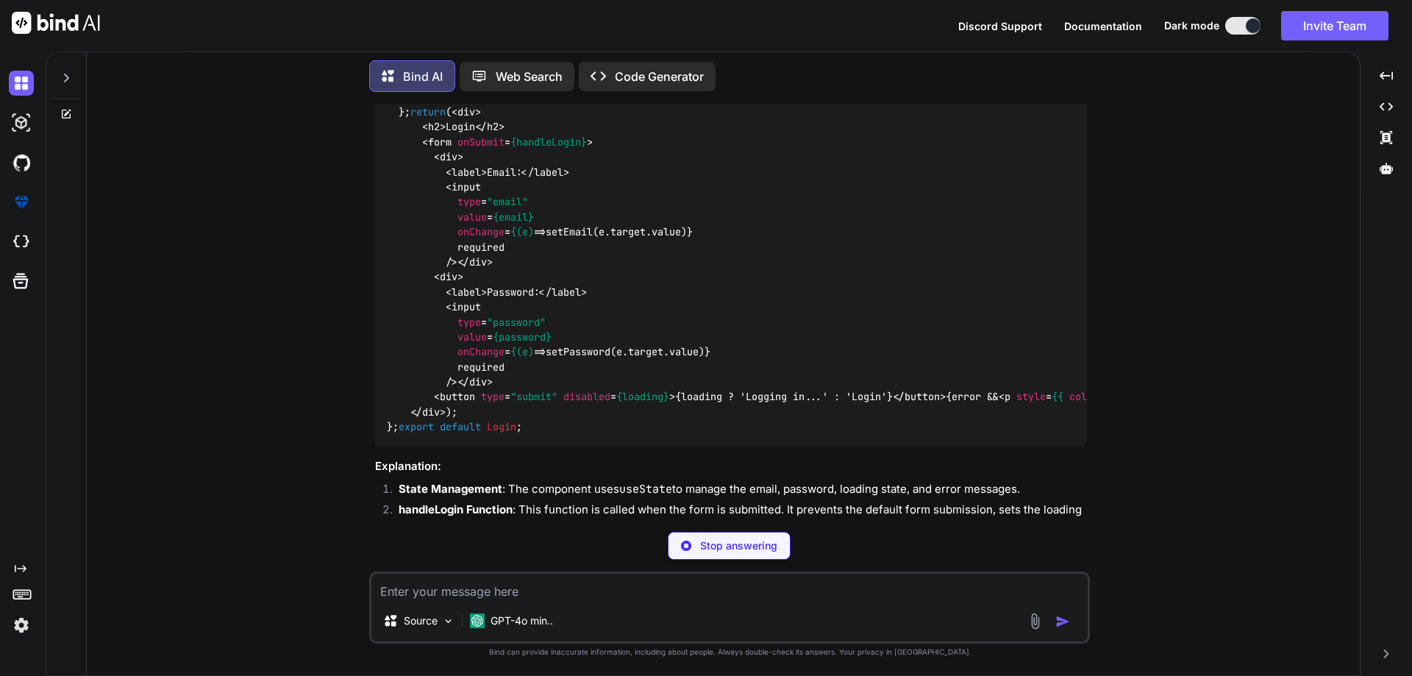
scroll to position [328, 0]
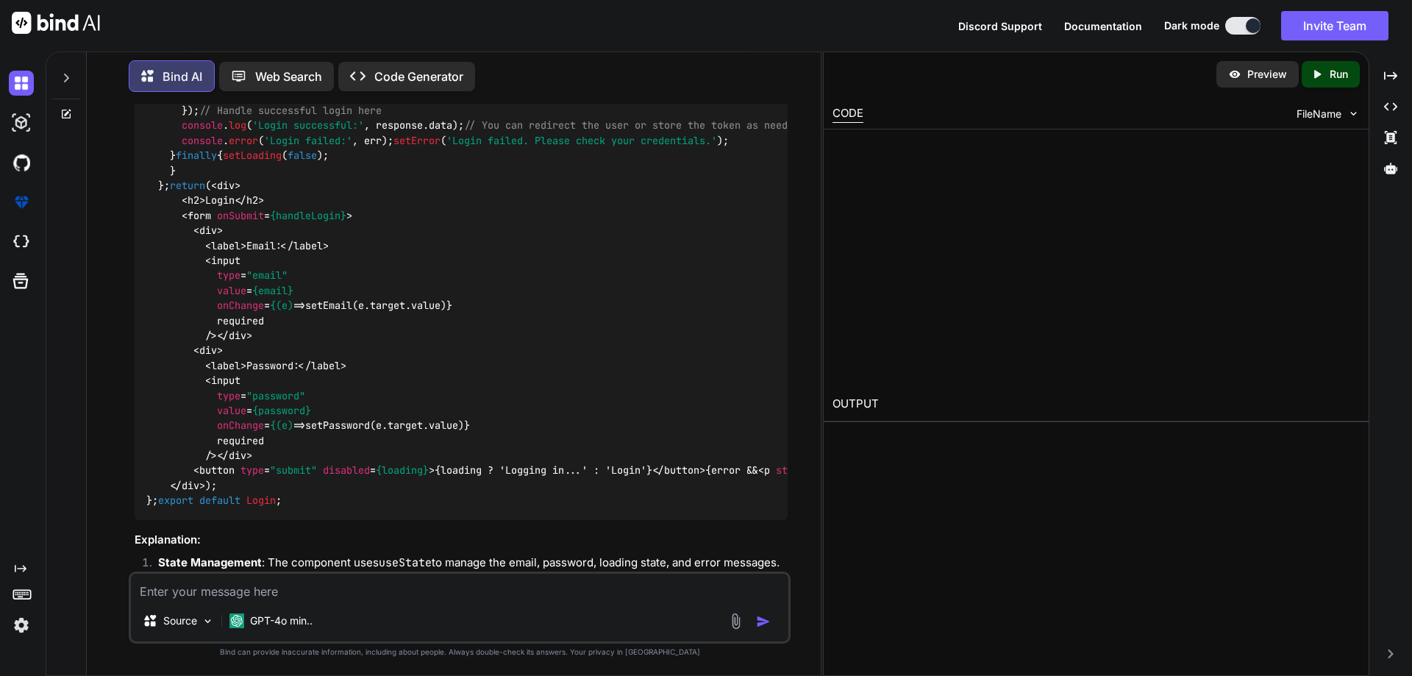
type textarea "x"
drag, startPoint x: 172, startPoint y: 278, endPoint x: 590, endPoint y: 273, distance: 417.6
click at [590, 273] on code "import React , { useState } from 'react' ; import axios from 'axios' ; const Lo…" at bounding box center [961, 275] width 1630 height 465
click at [237, 327] on div "import React , { useState } from 'react' ; import axios from 'axios' ; const Lo…" at bounding box center [461, 276] width 653 height 488
drag, startPoint x: 176, startPoint y: 279, endPoint x: 595, endPoint y: 272, distance: 419.1
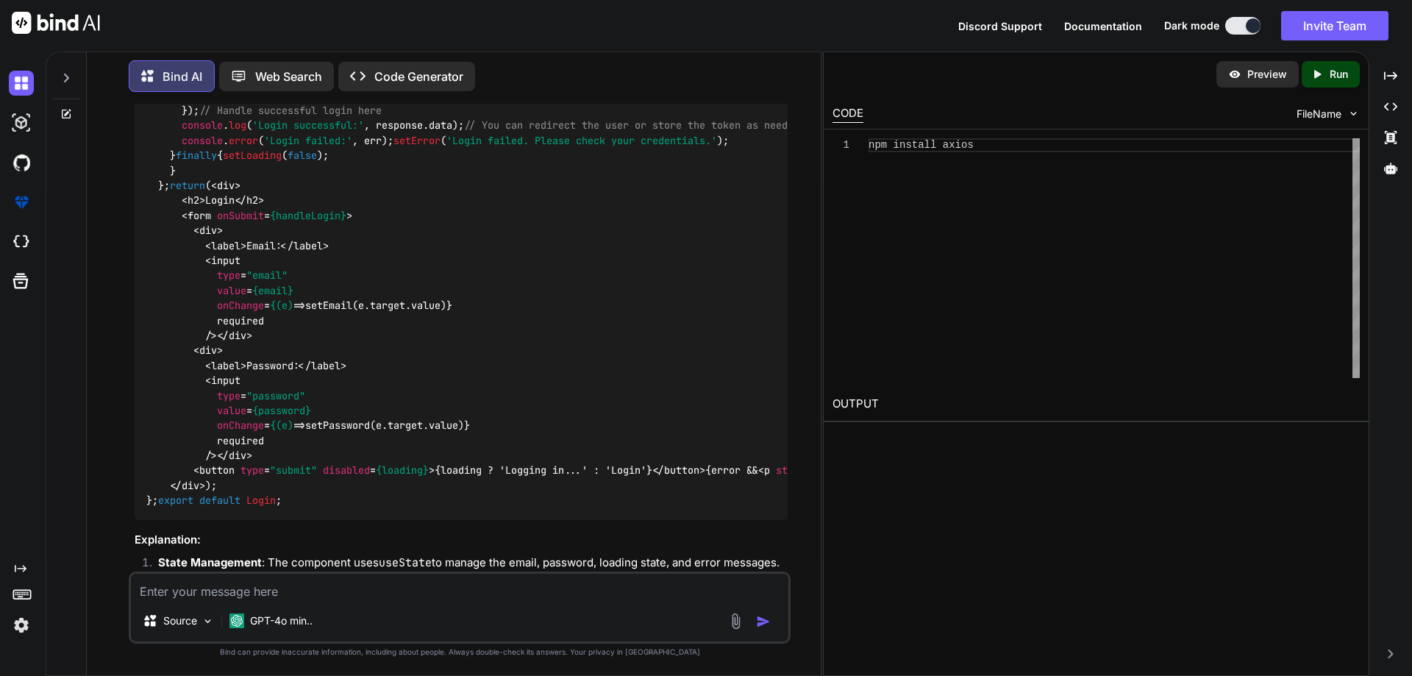
click at [595, 272] on code "import React , { useState } from 'react' ; import axios from 'axios' ; const Lo…" at bounding box center [961, 275] width 1630 height 465
drag, startPoint x: 155, startPoint y: 260, endPoint x: 176, endPoint y: 470, distance: 211.3
click at [176, 470] on code "import React , { useState } from 'react' ; import axios from 'axios' ; const Lo…" at bounding box center [961, 275] width 1630 height 465
copy code "try { const response = await axios. post ( '[URL][DOMAIN_NAME]' , { email, pass…"
